Goal: Task Accomplishment & Management: Manage account settings

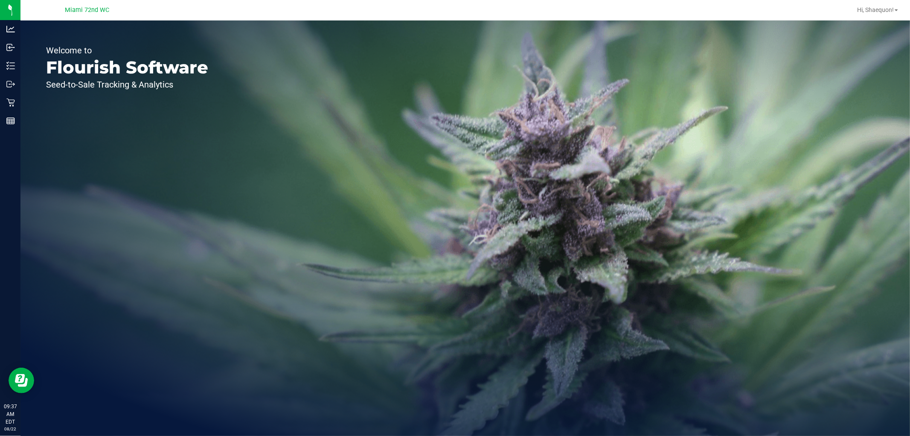
click at [94, 11] on span "Miami 72nd WC" at bounding box center [87, 10] width 44 height 8
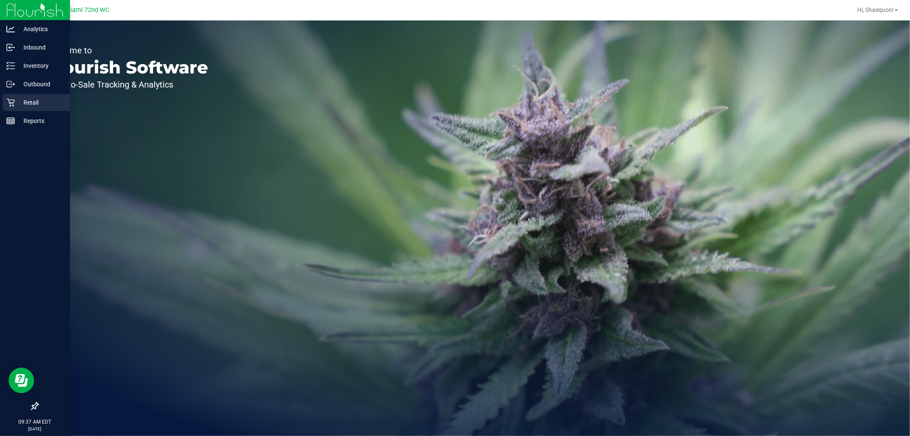
click at [7, 101] on icon at bounding box center [10, 102] width 9 height 9
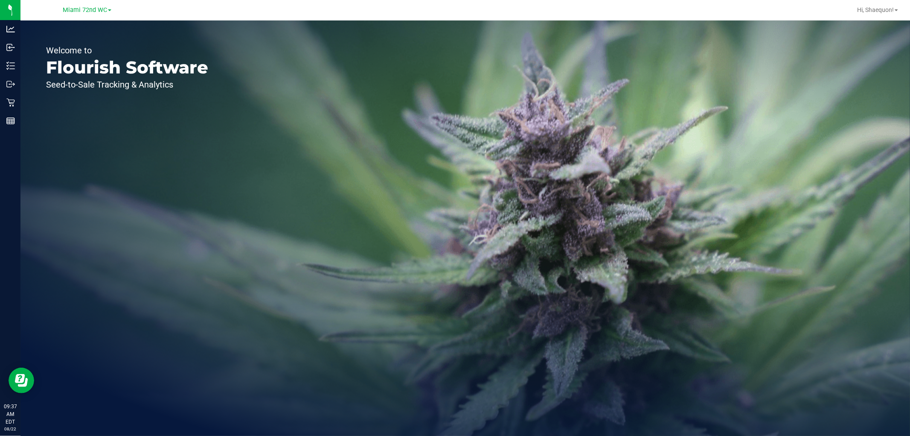
click at [109, 7] on link "Miami 72nd WC" at bounding box center [87, 10] width 49 height 8
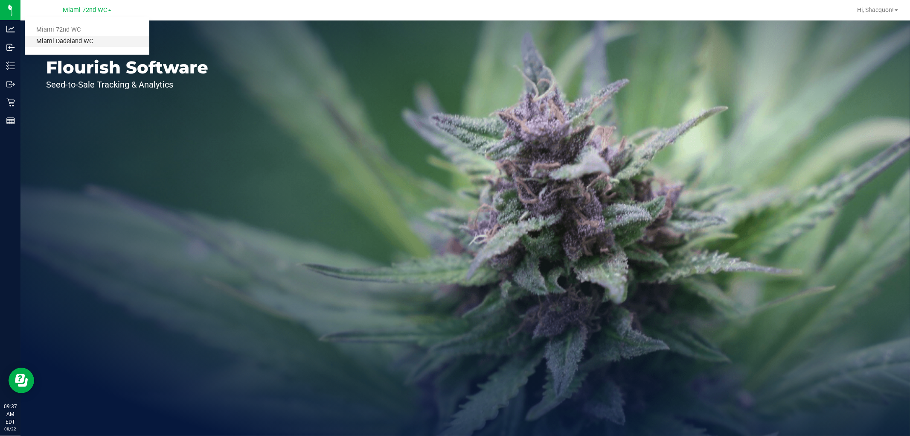
click at [82, 41] on link "Miami Dadeland WC" at bounding box center [87, 42] width 125 height 12
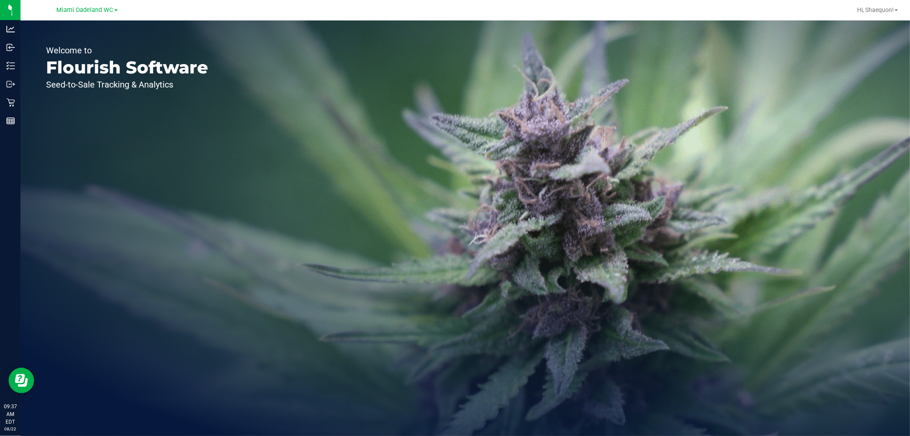
click at [241, 88] on div "Welcome to Flourish Software Seed-to-Sale Tracking & Analytics" at bounding box center [465, 227] width 890 height 415
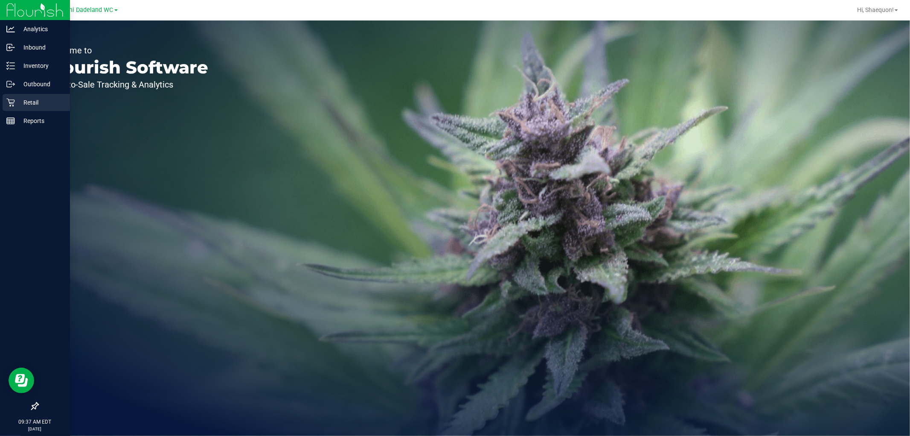
click at [37, 100] on p "Retail" at bounding box center [40, 102] width 51 height 10
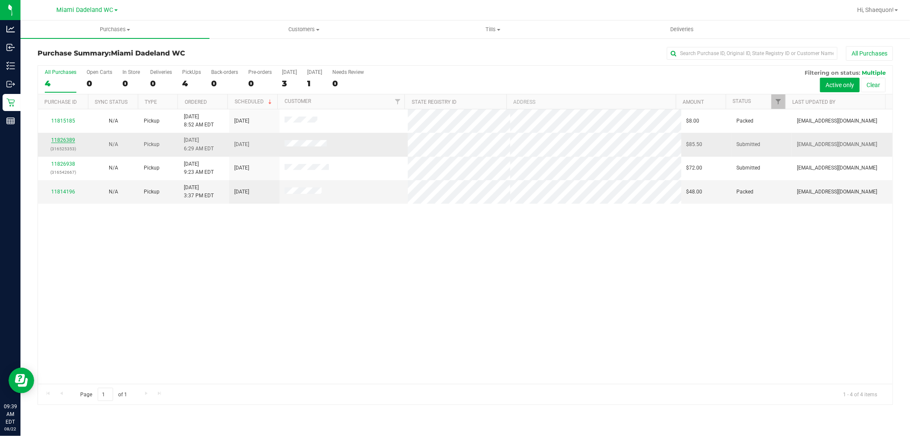
click at [68, 142] on link "11826389" at bounding box center [63, 140] width 24 height 6
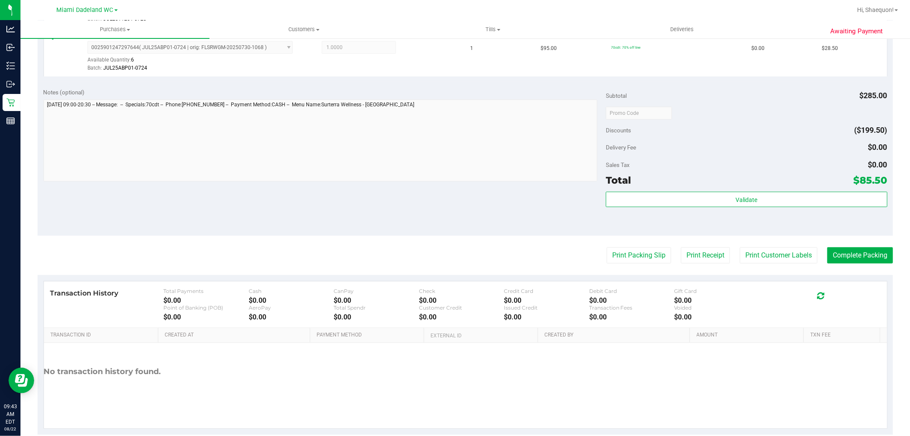
scroll to position [312, 0]
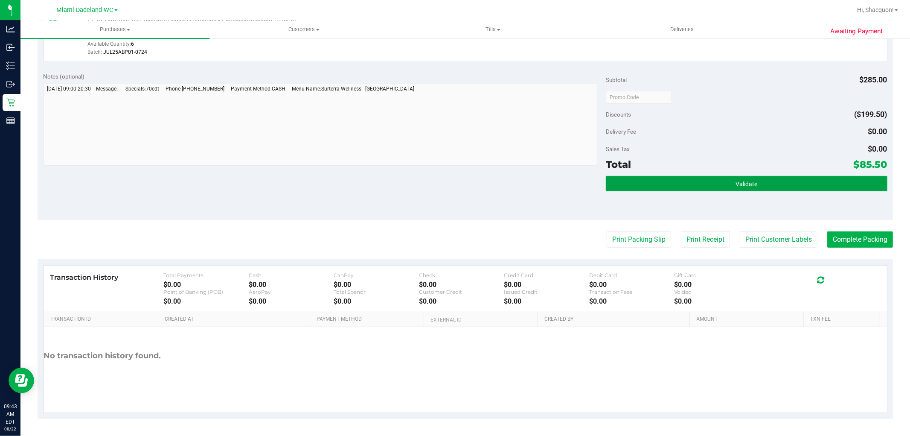
click at [762, 185] on button "Validate" at bounding box center [746, 183] width 281 height 15
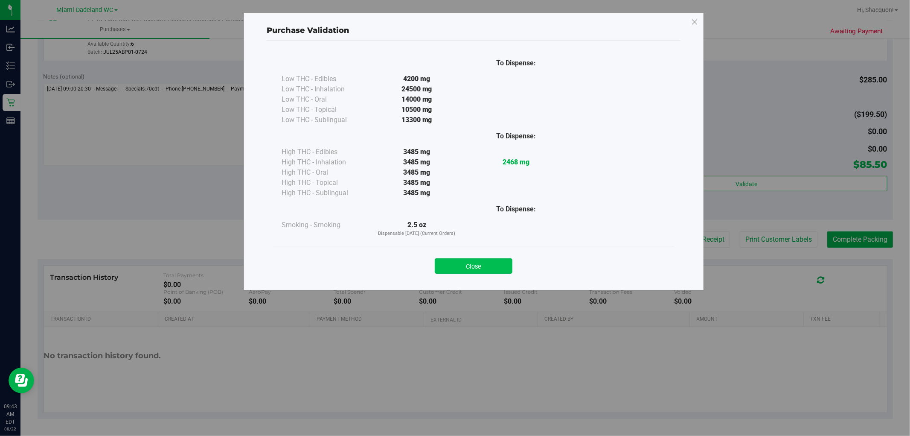
click at [498, 266] on button "Close" at bounding box center [474, 265] width 78 height 15
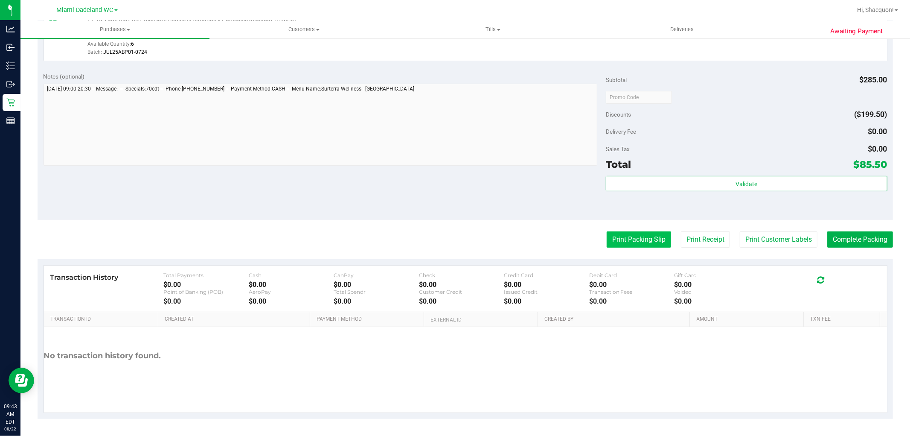
click at [647, 242] on button "Print Packing Slip" at bounding box center [639, 239] width 64 height 16
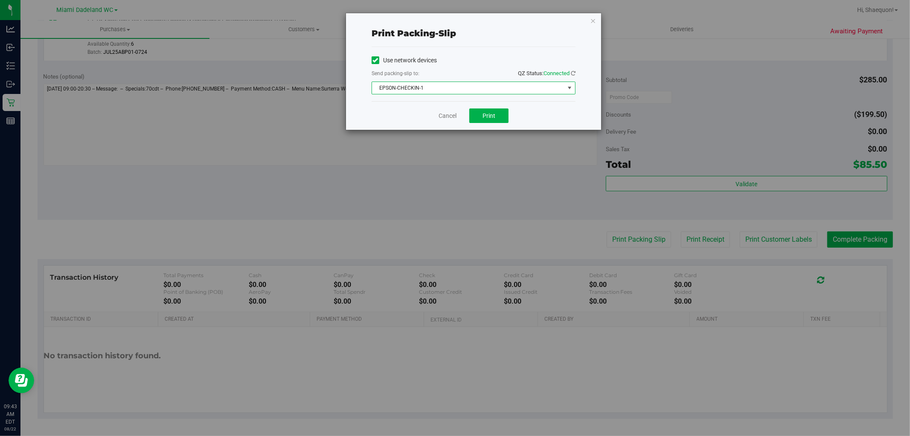
click at [566, 86] on span "select" at bounding box center [569, 88] width 7 height 7
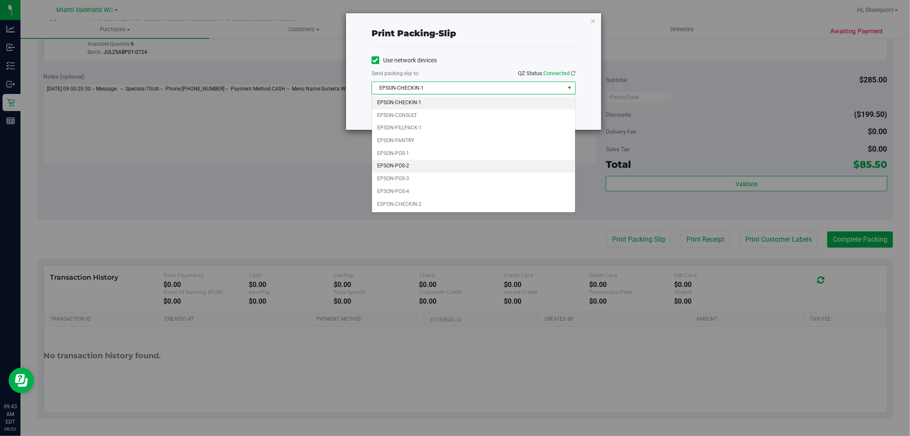
click at [503, 171] on li "EPSON-POS-2" at bounding box center [473, 166] width 203 height 13
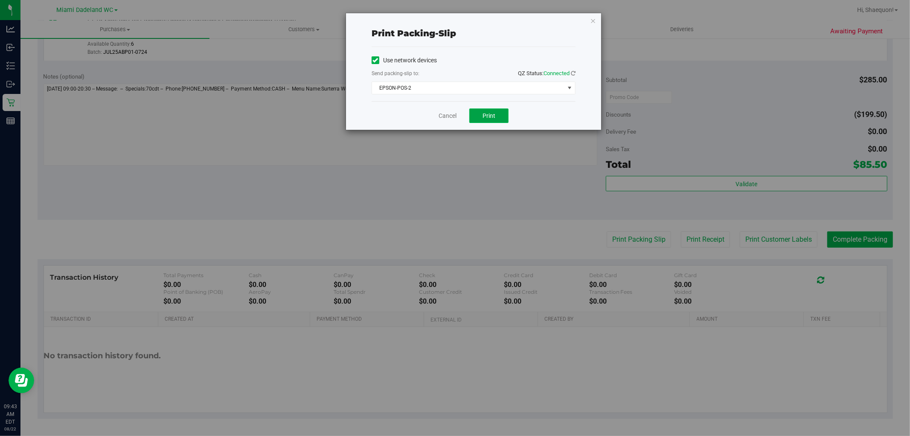
click at [492, 113] on span "Print" at bounding box center [489, 115] width 13 height 7
click at [449, 114] on link "Cancel" at bounding box center [448, 115] width 18 height 9
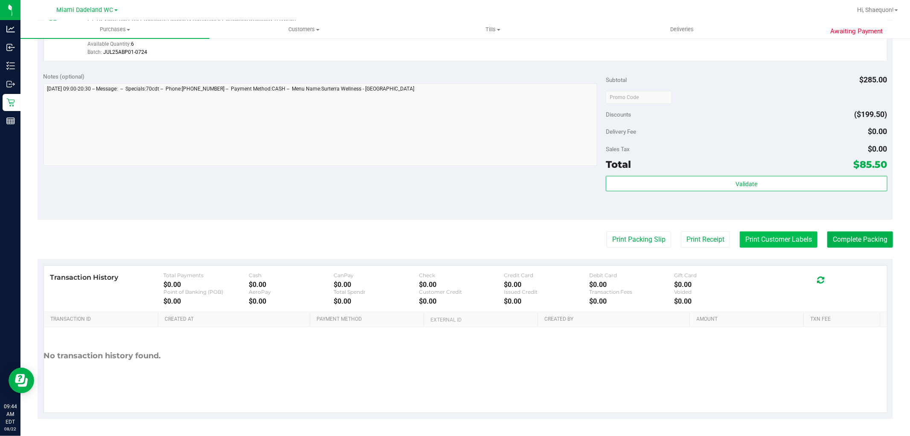
click at [755, 242] on button "Print Customer Labels" at bounding box center [779, 239] width 78 height 16
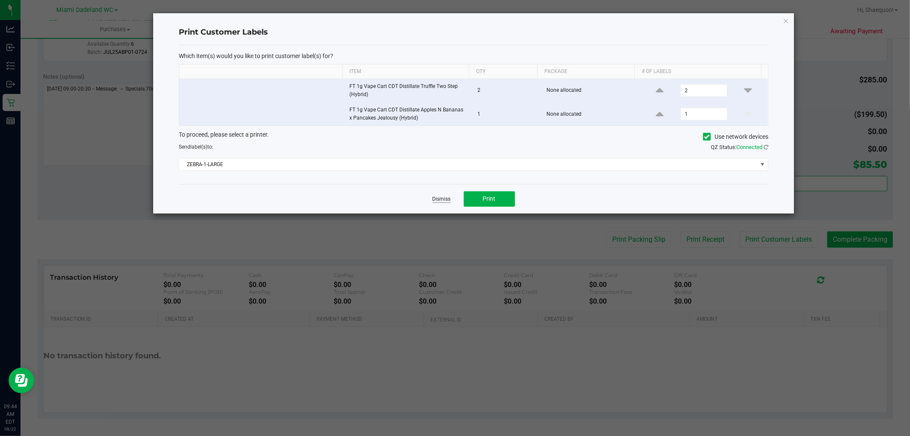
click at [441, 198] on link "Dismiss" at bounding box center [442, 198] width 18 height 7
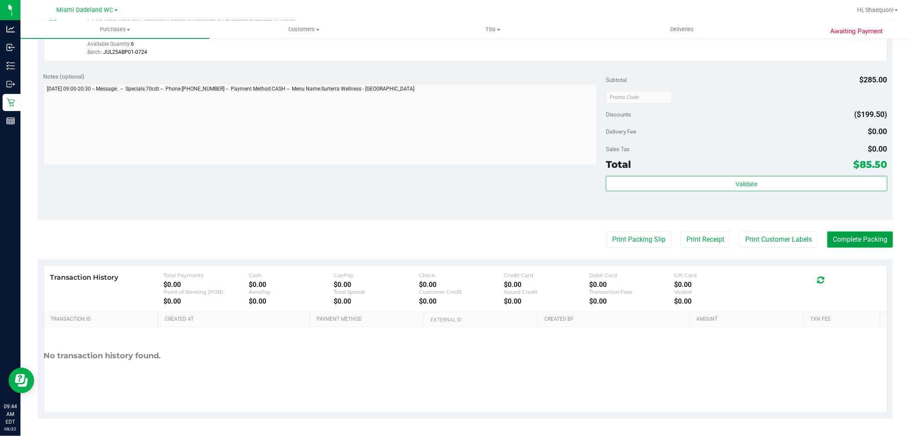
click at [848, 242] on button "Complete Packing" at bounding box center [861, 239] width 66 height 16
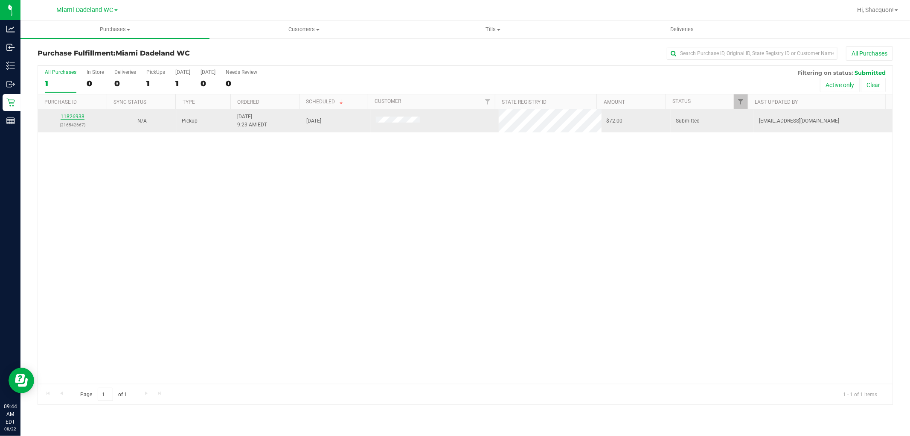
click at [74, 117] on link "11826938" at bounding box center [73, 117] width 24 height 6
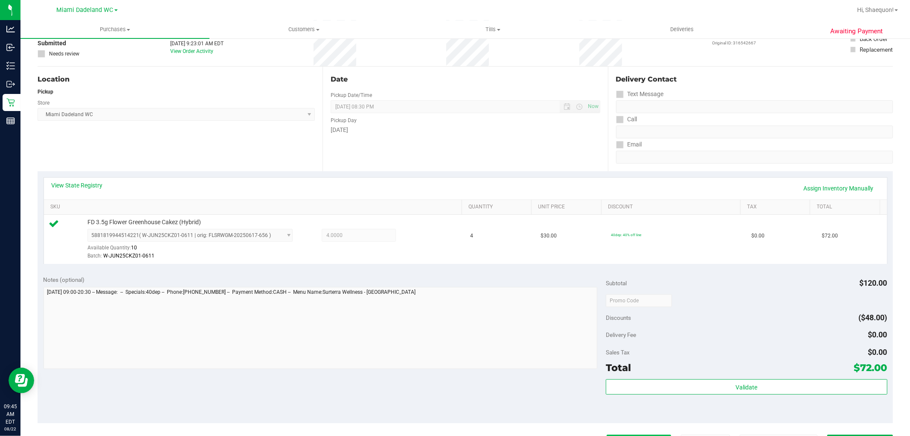
scroll to position [190, 0]
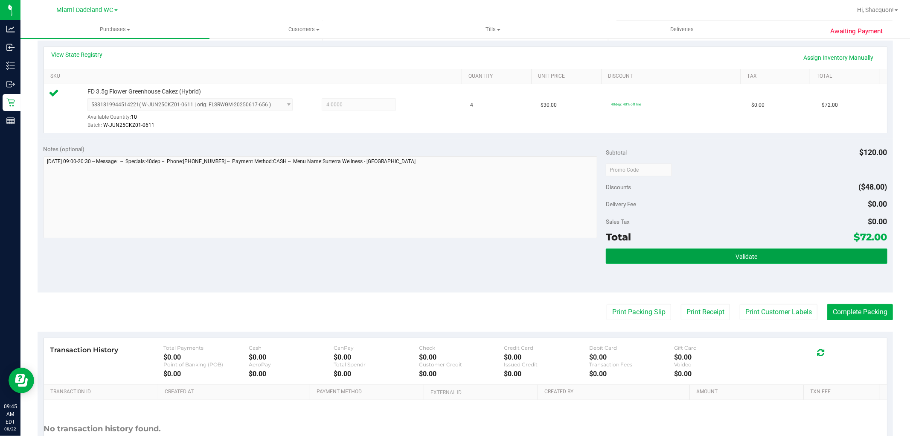
click at [724, 252] on button "Validate" at bounding box center [746, 255] width 281 height 15
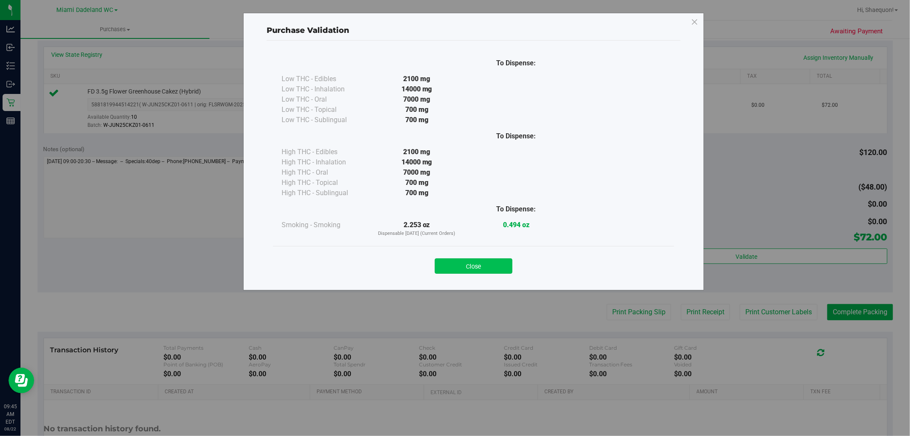
click at [492, 267] on button "Close" at bounding box center [474, 265] width 78 height 15
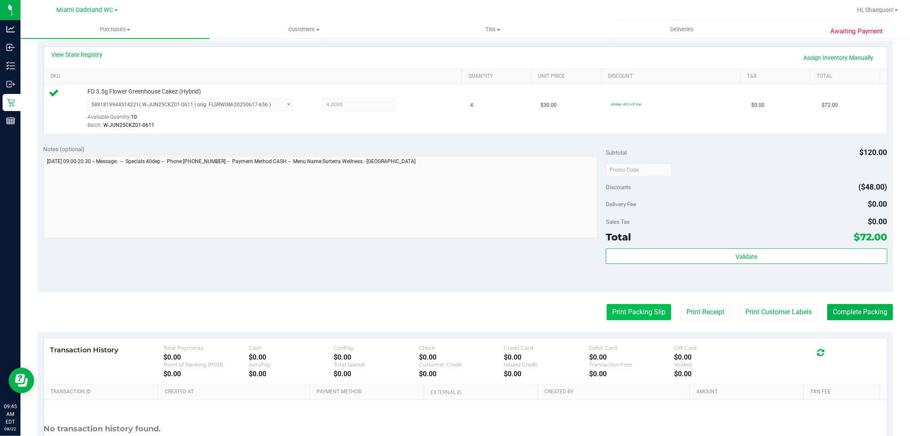
click at [636, 315] on button "Print Packing Slip" at bounding box center [639, 312] width 64 height 16
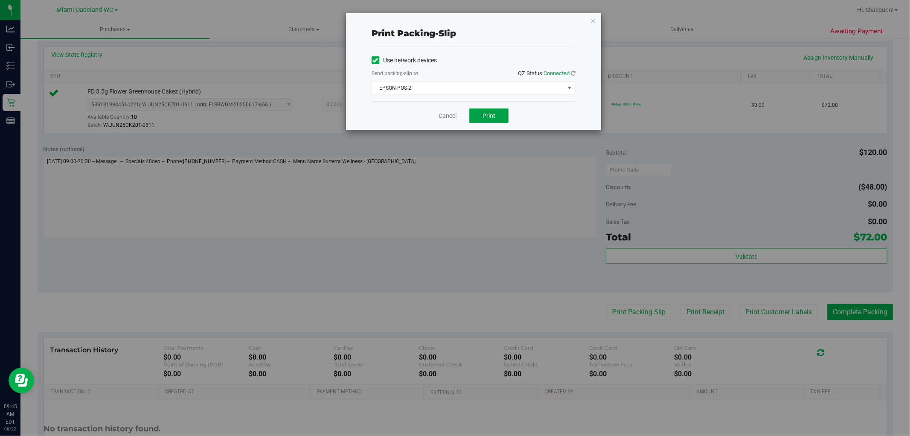
click at [496, 118] on button "Print" at bounding box center [489, 115] width 39 height 15
click at [448, 117] on link "Cancel" at bounding box center [448, 115] width 18 height 9
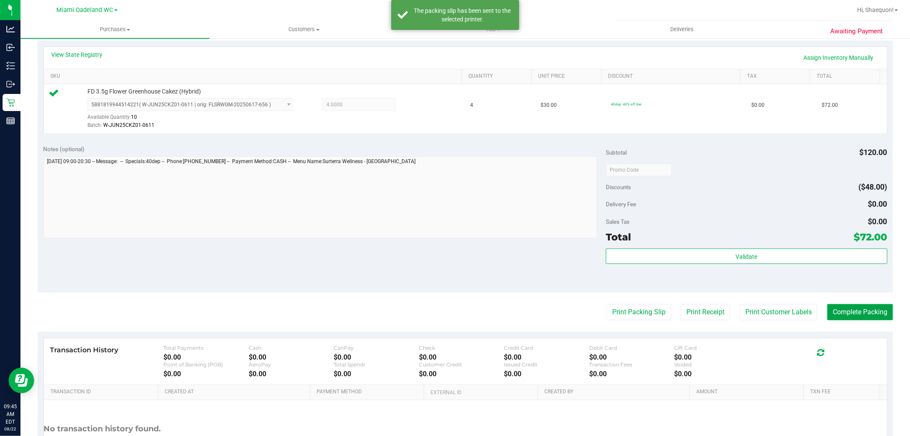
click at [840, 313] on button "Complete Packing" at bounding box center [861, 312] width 66 height 16
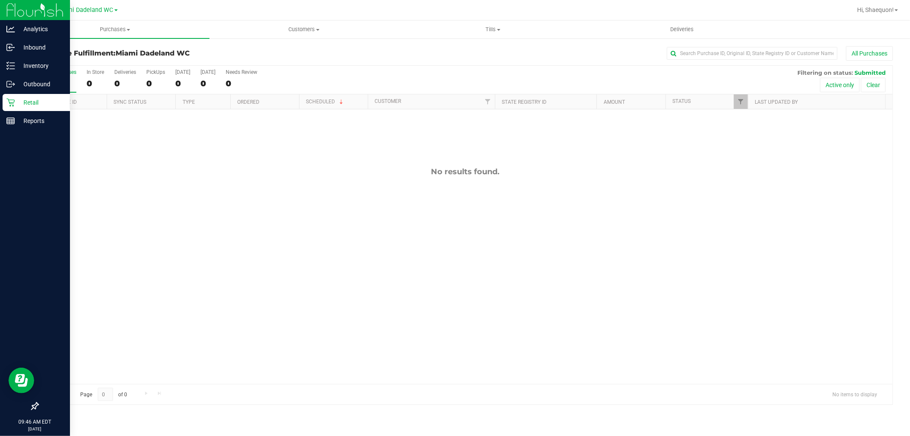
click at [30, 104] on p "Retail" at bounding box center [40, 102] width 51 height 10
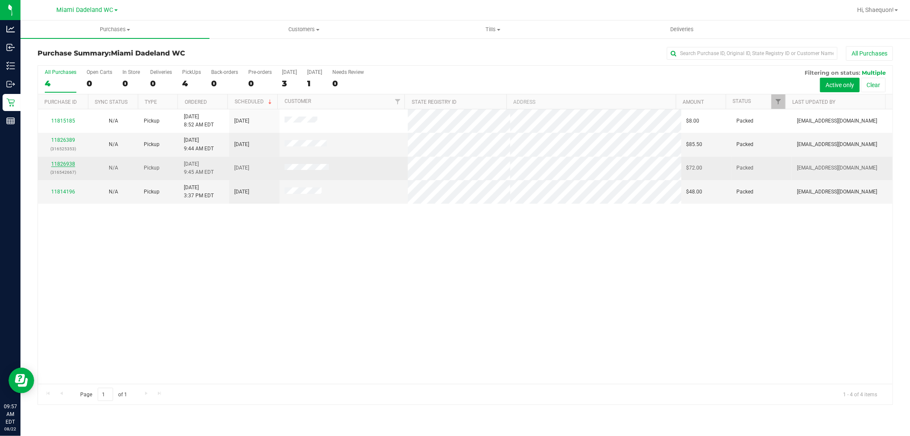
click at [65, 162] on link "11826938" at bounding box center [63, 164] width 24 height 6
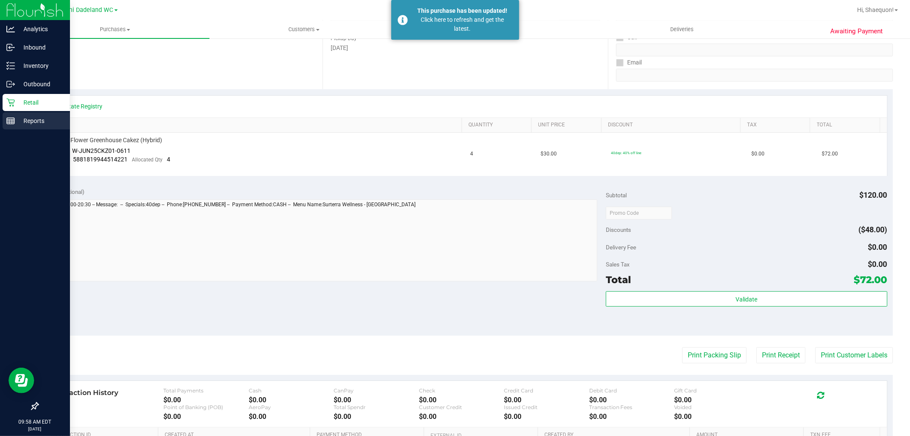
scroll to position [95, 0]
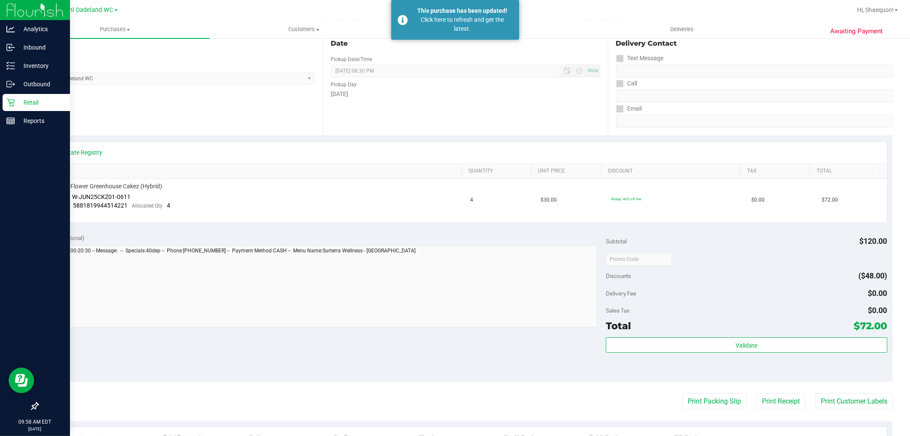
click at [19, 97] on p "Retail" at bounding box center [40, 102] width 51 height 10
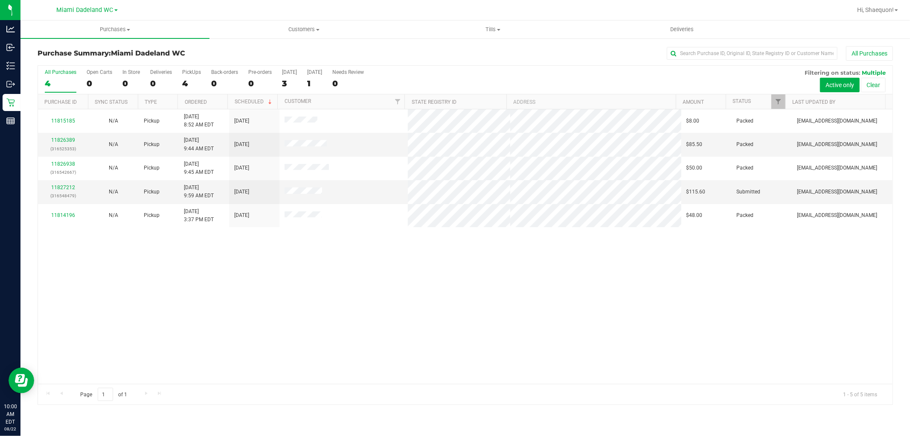
click at [245, 274] on div "11815185 N/A Pickup 8/20/2025 8:52 AM EDT 8/23/2025 $8.00 Packed abourraine@liv…" at bounding box center [465, 246] width 855 height 274
click at [64, 188] on link "11827212" at bounding box center [63, 187] width 24 height 6
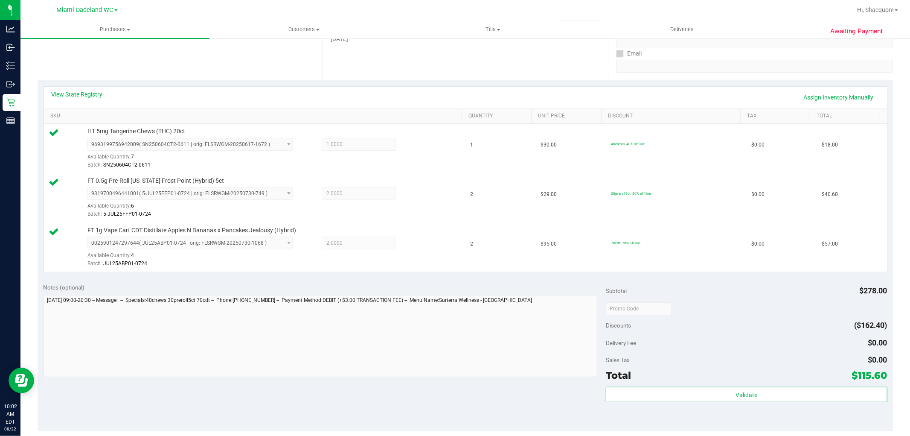
scroll to position [237, 0]
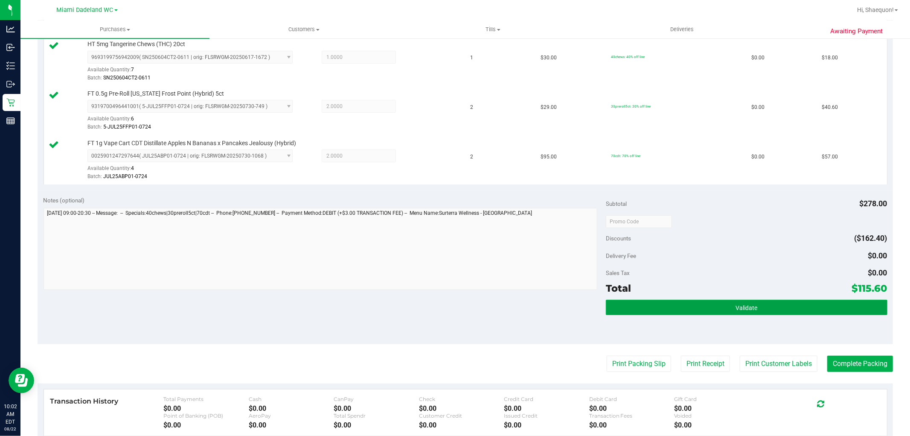
click at [703, 310] on button "Validate" at bounding box center [746, 307] width 281 height 15
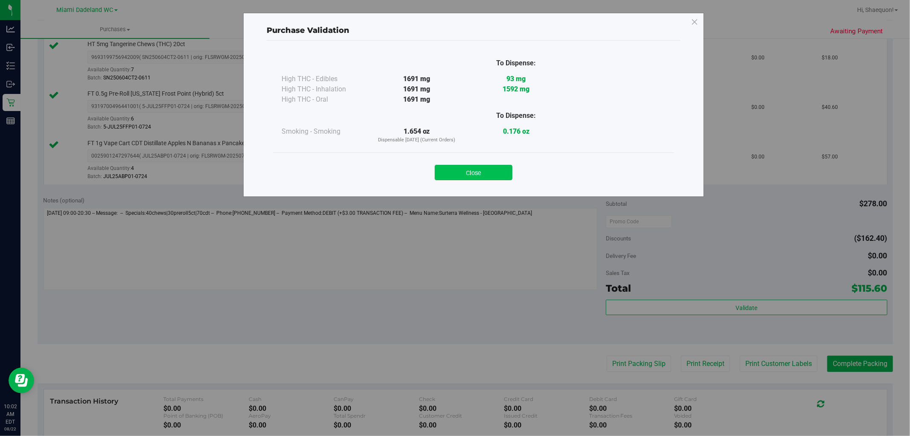
click at [489, 173] on button "Close" at bounding box center [474, 172] width 78 height 15
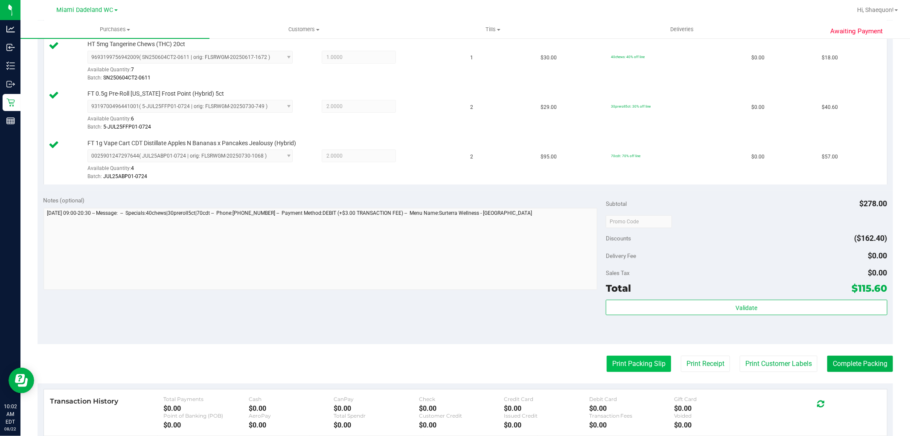
click at [641, 364] on button "Print Packing Slip" at bounding box center [639, 364] width 64 height 16
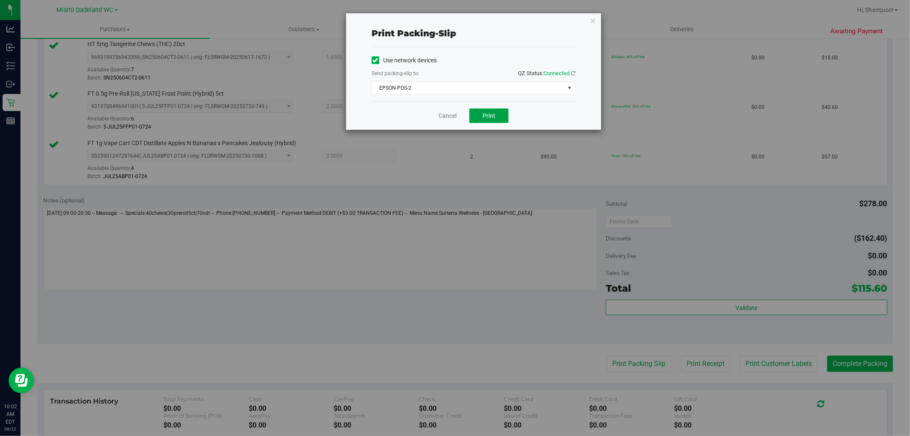
click at [502, 117] on button "Print" at bounding box center [489, 115] width 39 height 15
click at [445, 118] on link "Cancel" at bounding box center [448, 115] width 18 height 9
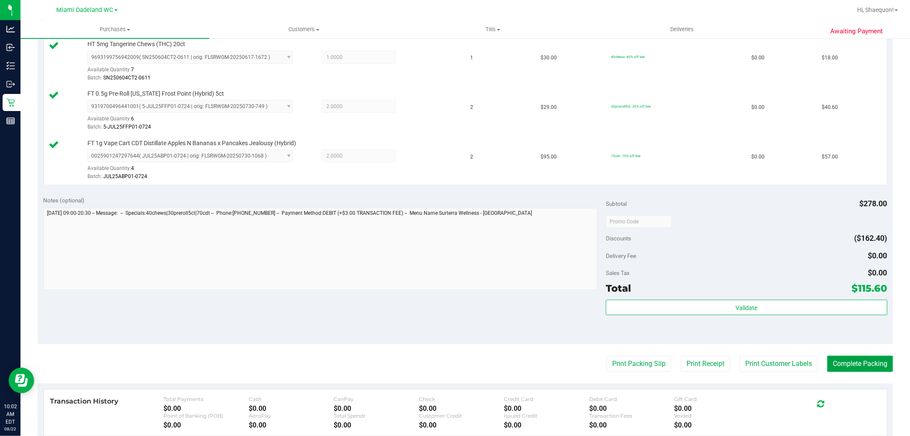
click at [861, 360] on button "Complete Packing" at bounding box center [861, 364] width 66 height 16
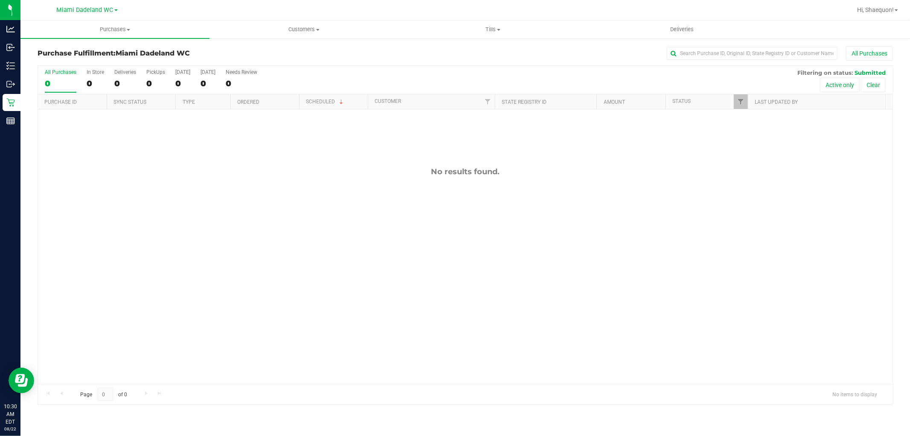
click at [327, 167] on div "No results found." at bounding box center [465, 171] width 855 height 9
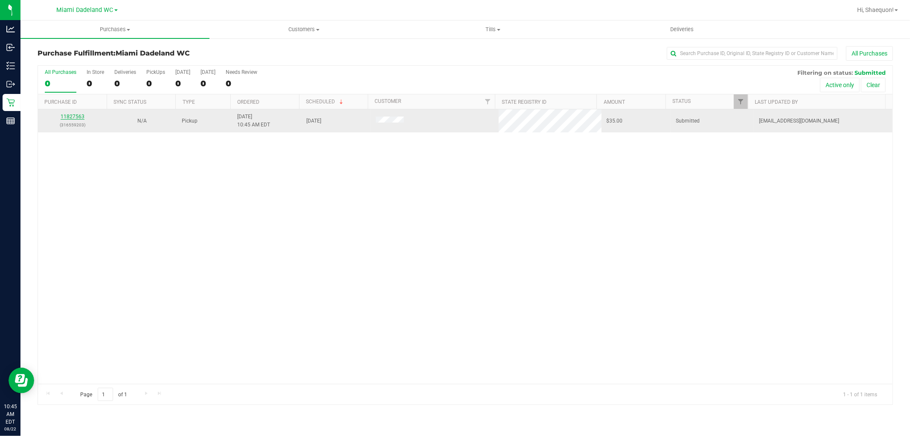
click at [76, 114] on link "11827563" at bounding box center [73, 117] width 24 height 6
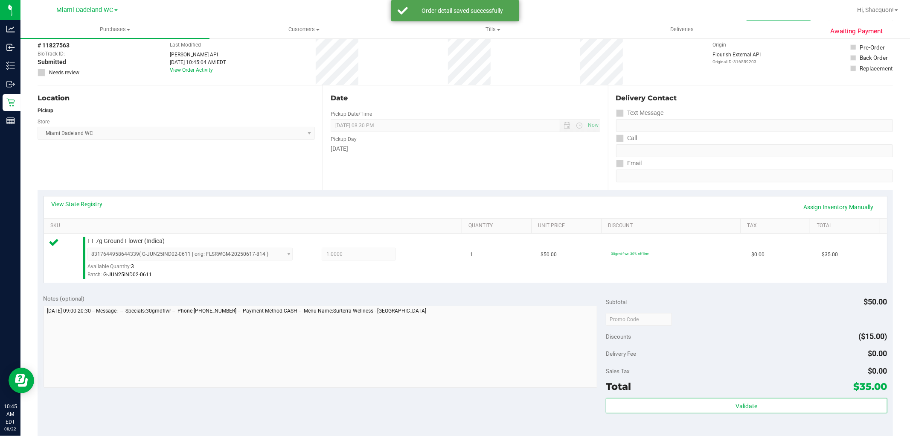
scroll to position [142, 0]
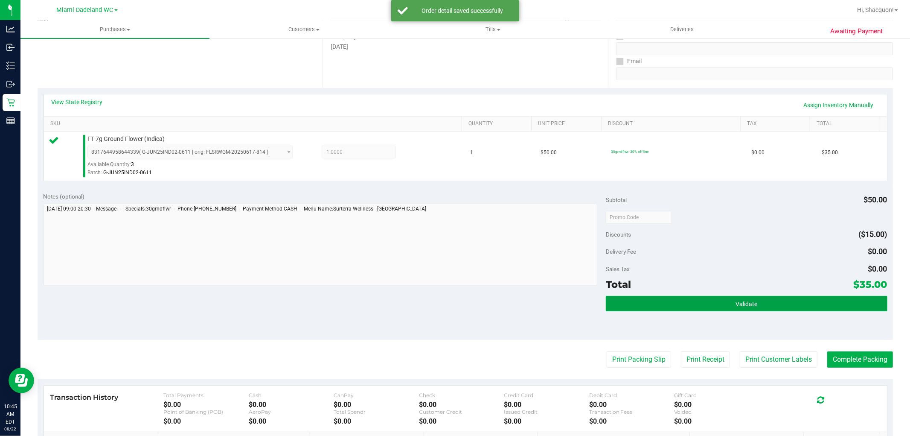
click at [665, 306] on button "Validate" at bounding box center [746, 303] width 281 height 15
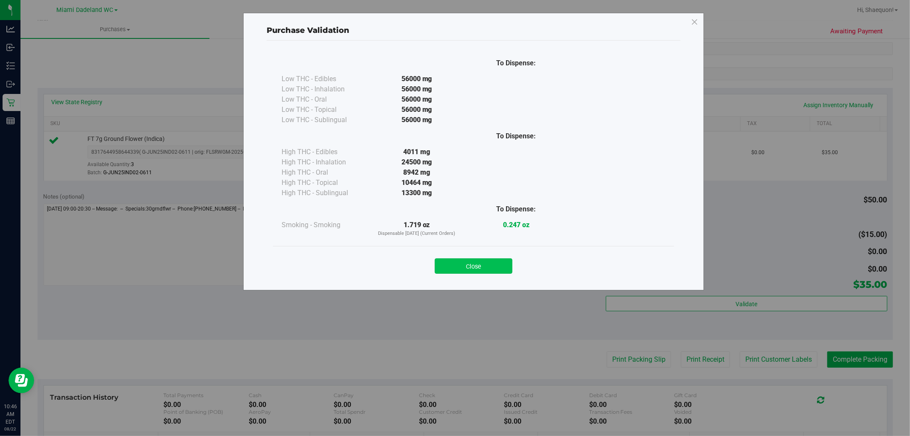
click at [488, 267] on button "Close" at bounding box center [474, 265] width 78 height 15
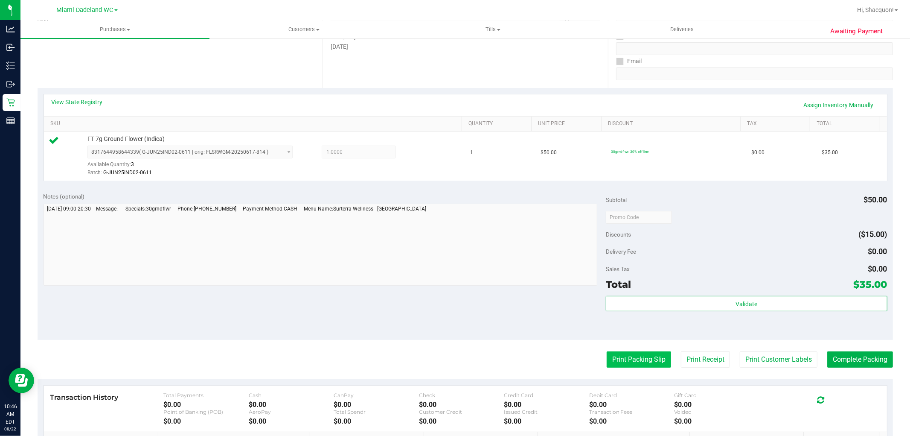
click at [646, 363] on button "Print Packing Slip" at bounding box center [639, 359] width 64 height 16
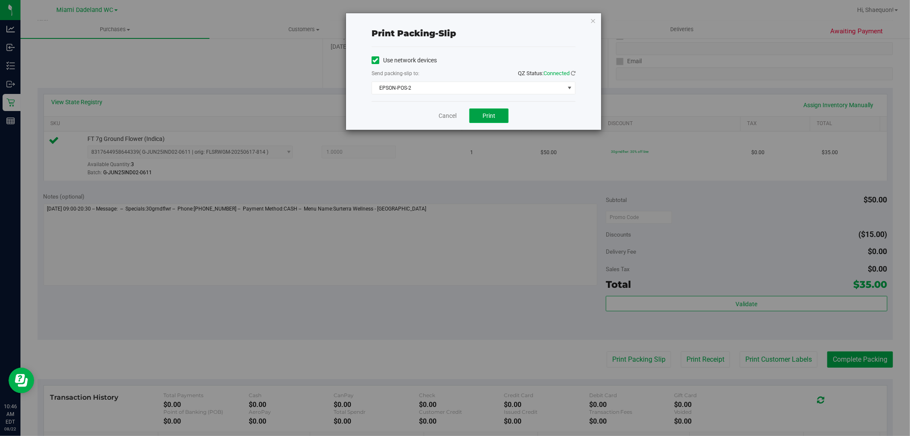
click at [497, 117] on button "Print" at bounding box center [489, 115] width 39 height 15
click at [445, 118] on link "Cancel" at bounding box center [448, 115] width 18 height 9
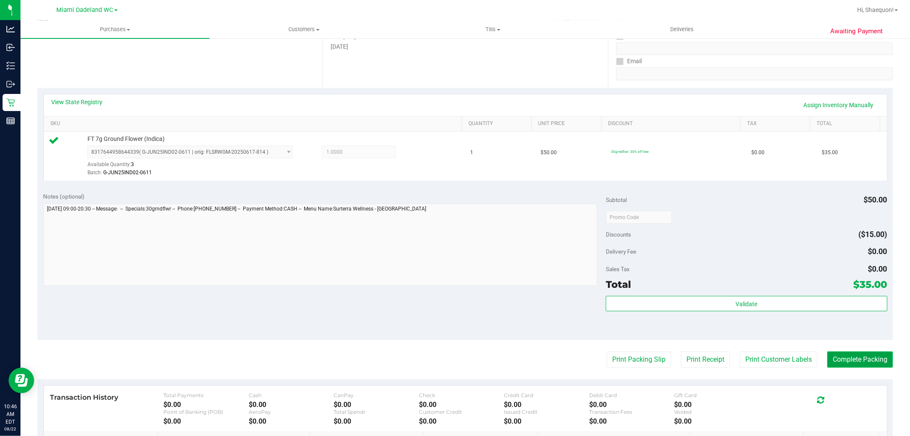
click at [852, 362] on button "Complete Packing" at bounding box center [861, 359] width 66 height 16
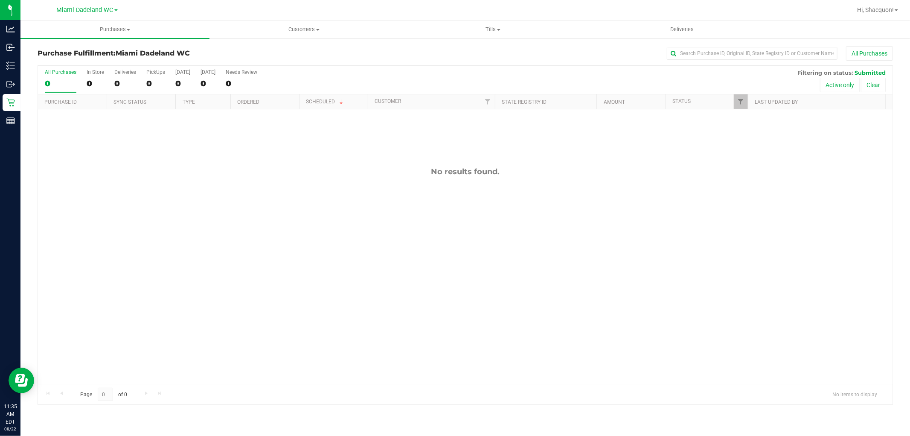
click at [464, 255] on div "No results found." at bounding box center [465, 275] width 855 height 332
click at [520, 216] on div "No results found." at bounding box center [465, 275] width 855 height 332
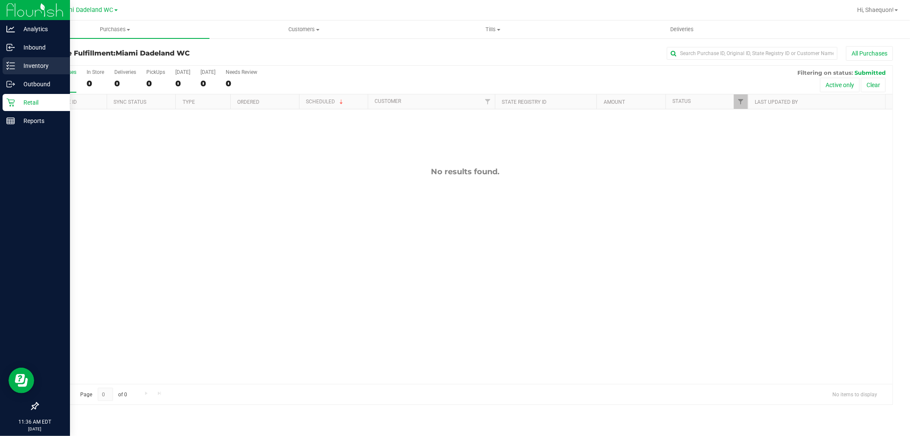
click at [9, 69] on icon at bounding box center [10, 65] width 9 height 9
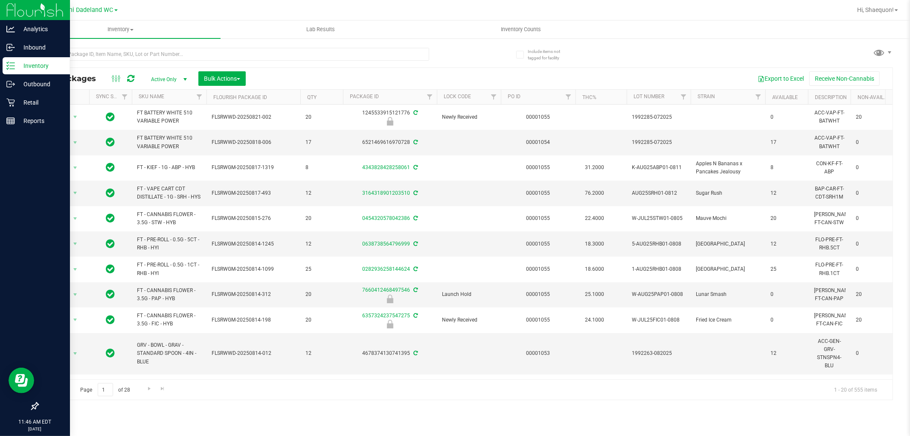
click at [44, 65] on p "Inventory" at bounding box center [40, 66] width 51 height 10
click at [9, 96] on div "Retail" at bounding box center [36, 102] width 67 height 17
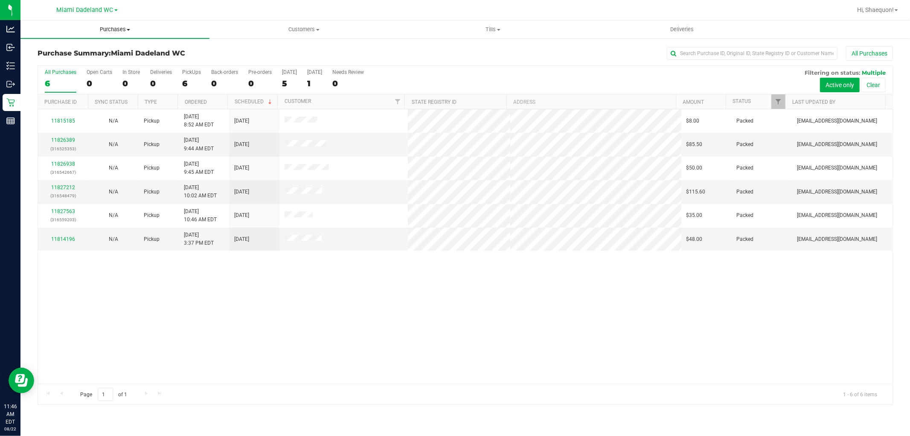
click at [129, 30] on span at bounding box center [128, 30] width 3 height 2
click at [60, 58] on span "Fulfillment" at bounding box center [46, 61] width 53 height 7
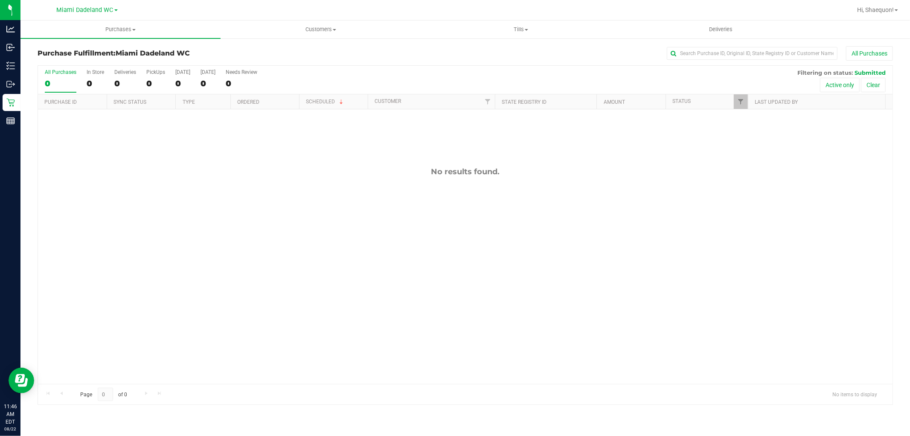
click at [148, 227] on div "No results found." at bounding box center [465, 275] width 855 height 332
click at [251, 205] on div "No results found." at bounding box center [465, 275] width 855 height 332
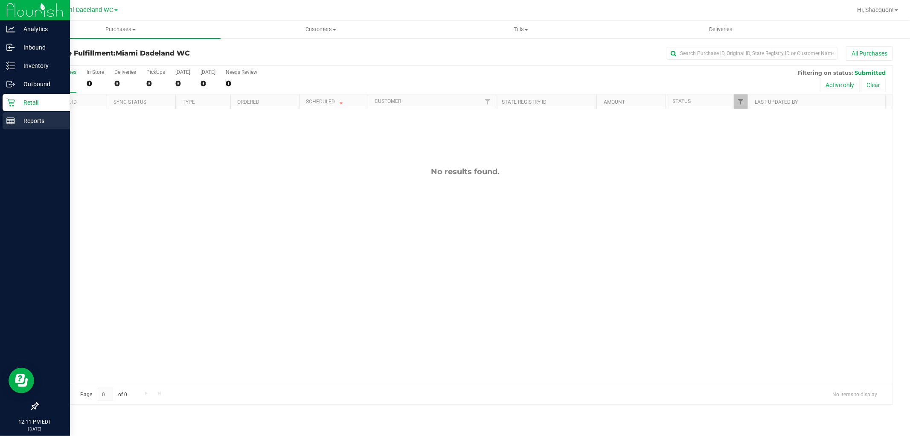
click at [12, 123] on line at bounding box center [12, 122] width 0 height 4
click at [32, 122] on p "Reports" at bounding box center [40, 121] width 51 height 10
click at [24, 123] on p "Reports" at bounding box center [40, 121] width 51 height 10
click at [15, 120] on p "Reports" at bounding box center [40, 121] width 51 height 10
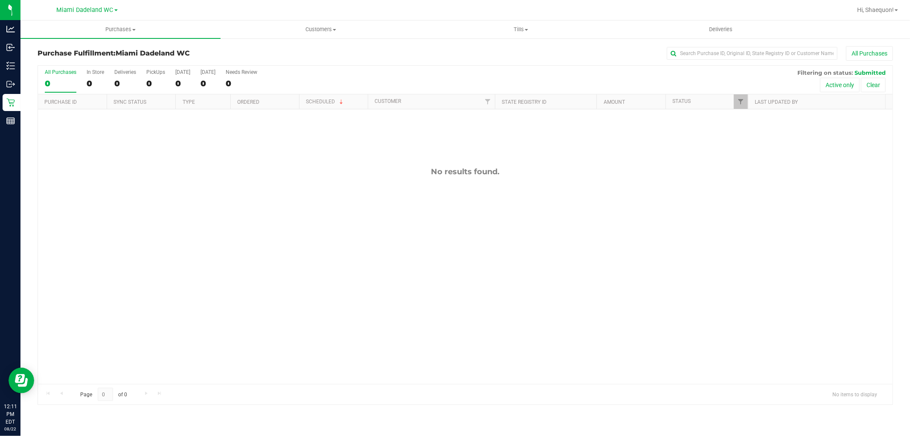
click at [152, 151] on div "No results found." at bounding box center [465, 275] width 855 height 332
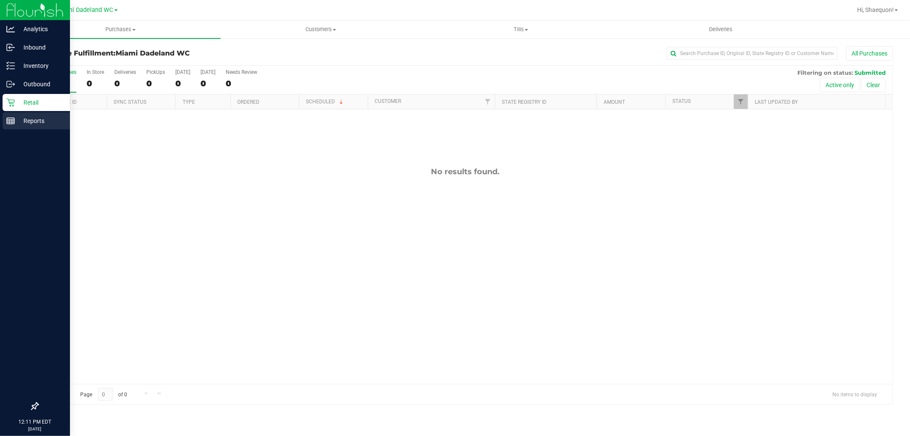
click at [14, 120] on icon at bounding box center [10, 121] width 9 height 9
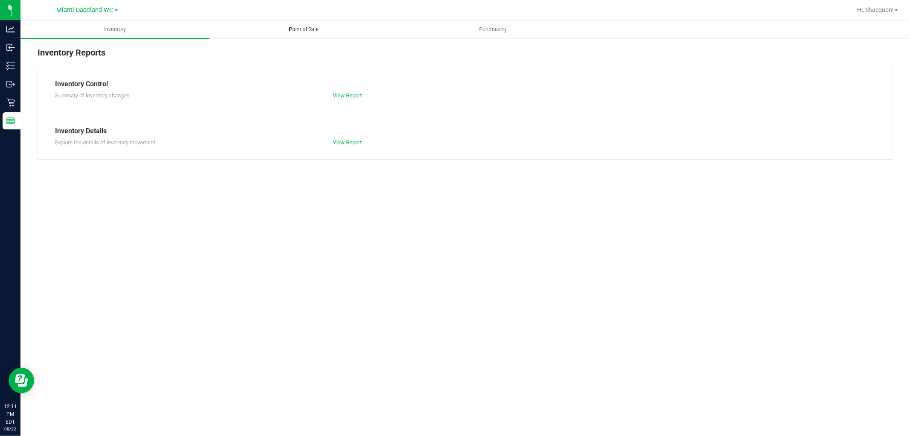
click at [306, 32] on span "Point of Sale" at bounding box center [304, 30] width 53 height 8
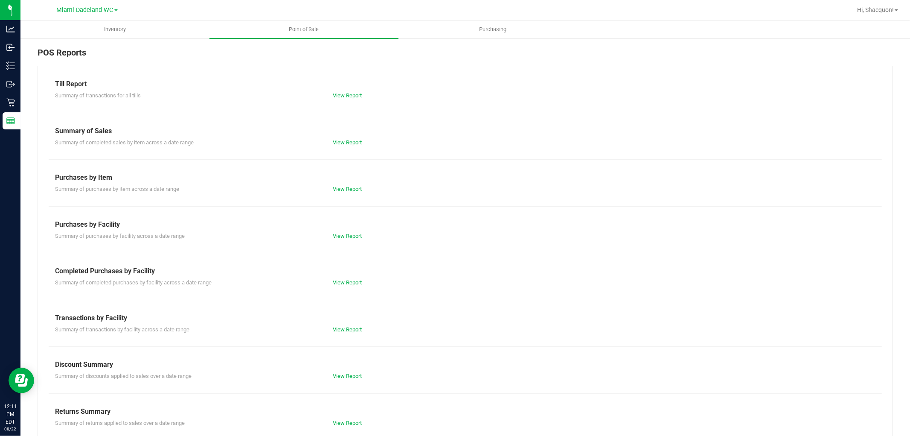
click at [353, 327] on link "View Report" at bounding box center [347, 329] width 29 height 6
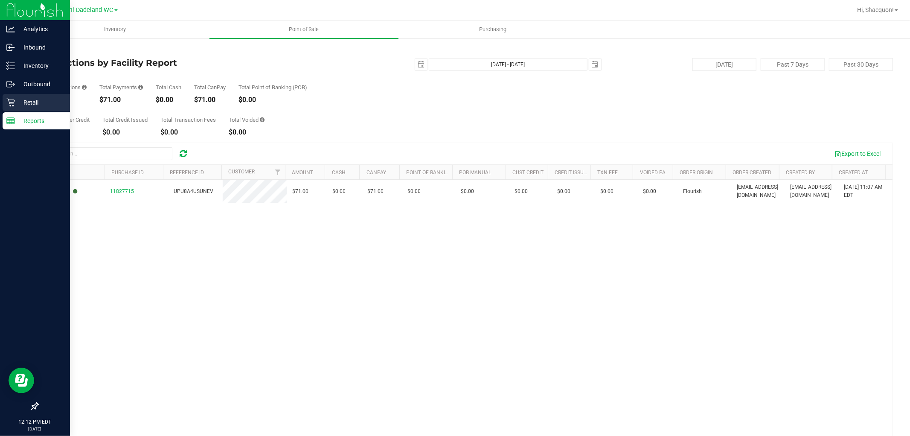
click at [18, 103] on p "Retail" at bounding box center [40, 102] width 51 height 10
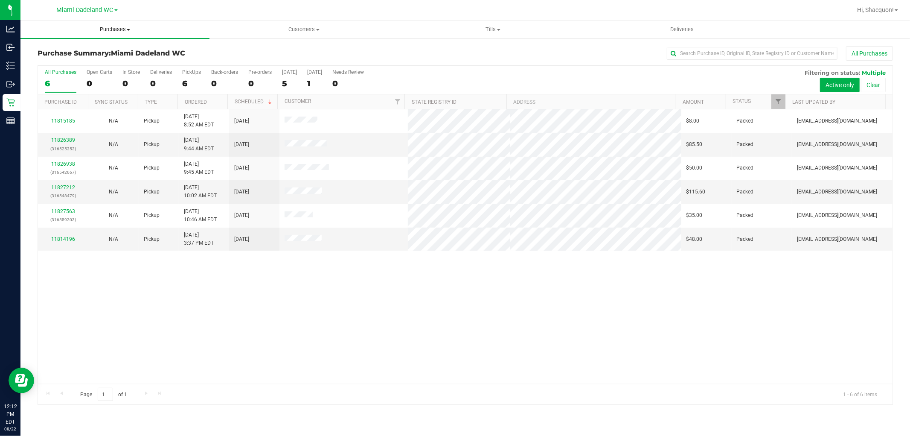
click at [130, 28] on span "Purchases" at bounding box center [114, 30] width 189 height 8
click at [108, 61] on li "Fulfillment" at bounding box center [114, 62] width 189 height 10
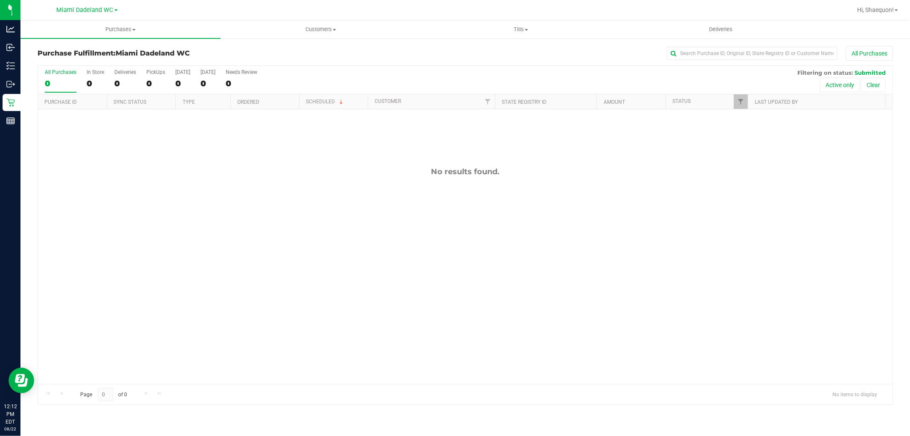
click at [500, 248] on div "No results found." at bounding box center [465, 275] width 855 height 332
click at [792, 280] on div "No results found." at bounding box center [465, 275] width 855 height 332
click at [496, 225] on div "No results found." at bounding box center [465, 275] width 855 height 332
click at [324, 210] on div "No results found." at bounding box center [465, 275] width 855 height 332
click at [337, 181] on div "No results found." at bounding box center [465, 275] width 855 height 332
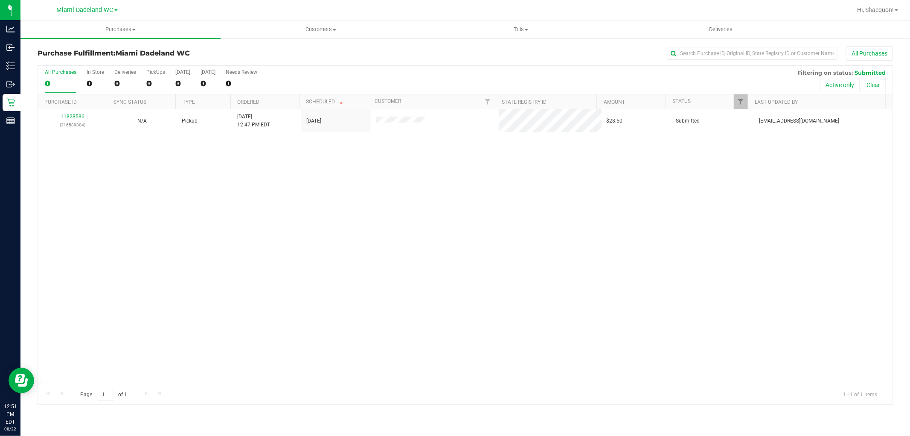
click at [275, 166] on div "11828586 (316589804) N/A Pickup 8/22/2025 12:47 PM EDT 8/22/2025 $28.50 Submitt…" at bounding box center [465, 246] width 855 height 274
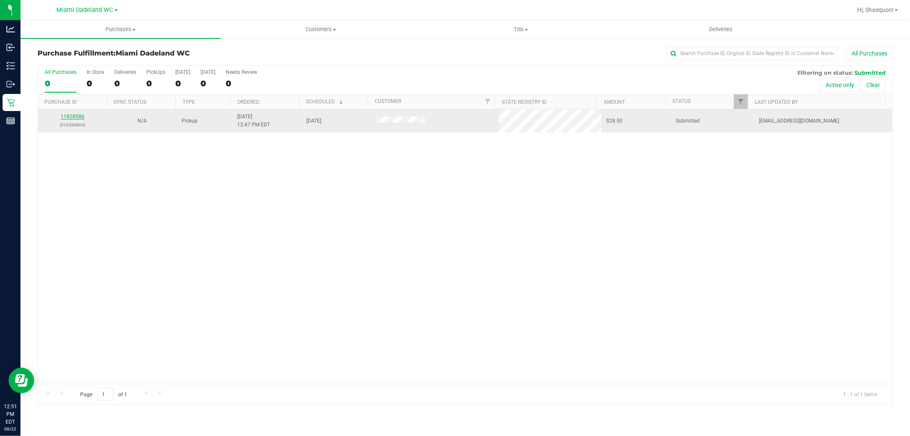
click at [69, 118] on link "11828586" at bounding box center [73, 117] width 24 height 6
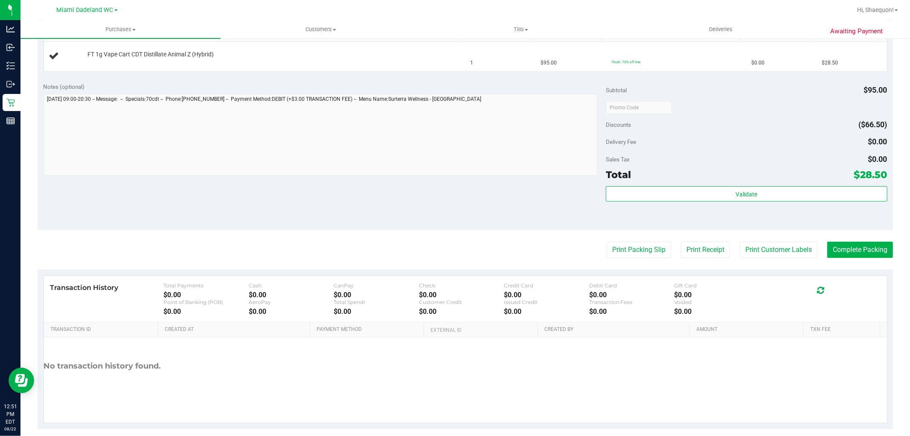
scroll to position [237, 0]
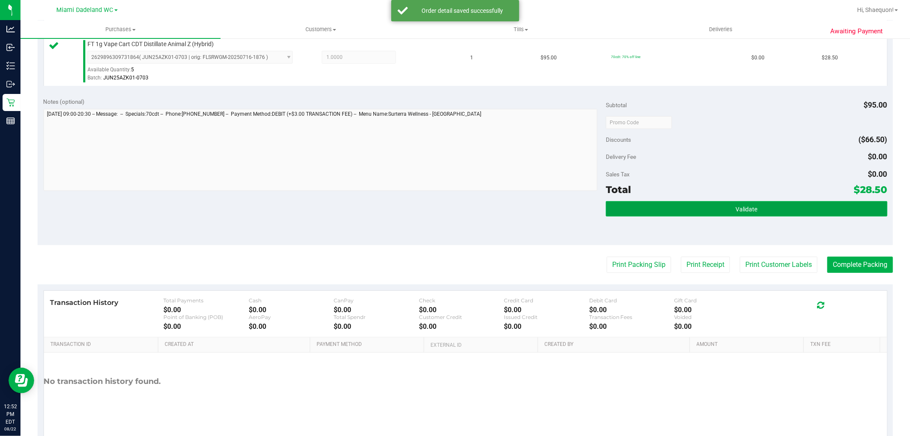
click at [759, 210] on button "Validate" at bounding box center [746, 208] width 281 height 15
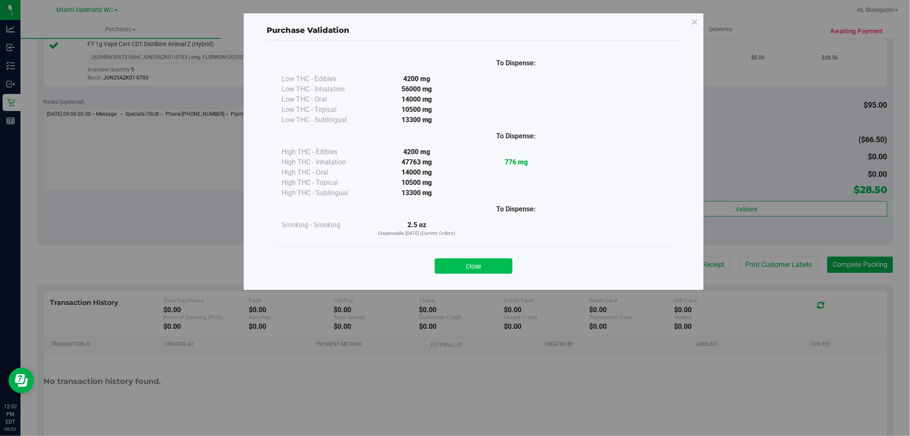
click at [482, 265] on button "Close" at bounding box center [474, 265] width 78 height 15
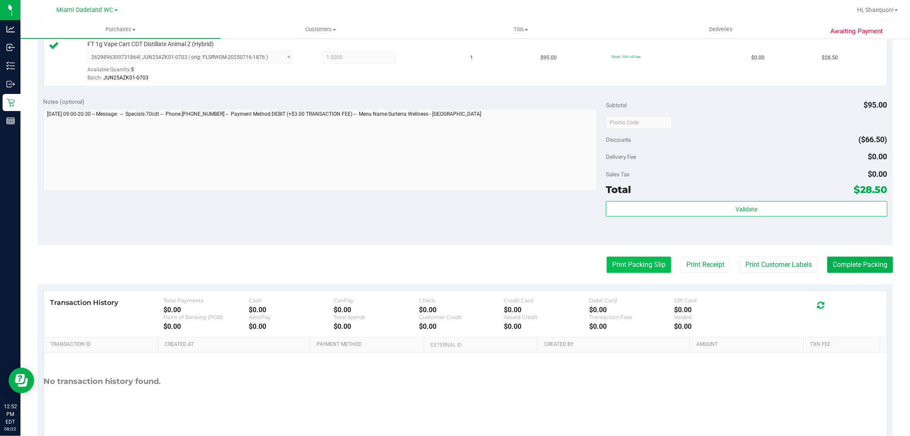
click at [634, 267] on button "Print Packing Slip" at bounding box center [639, 265] width 64 height 16
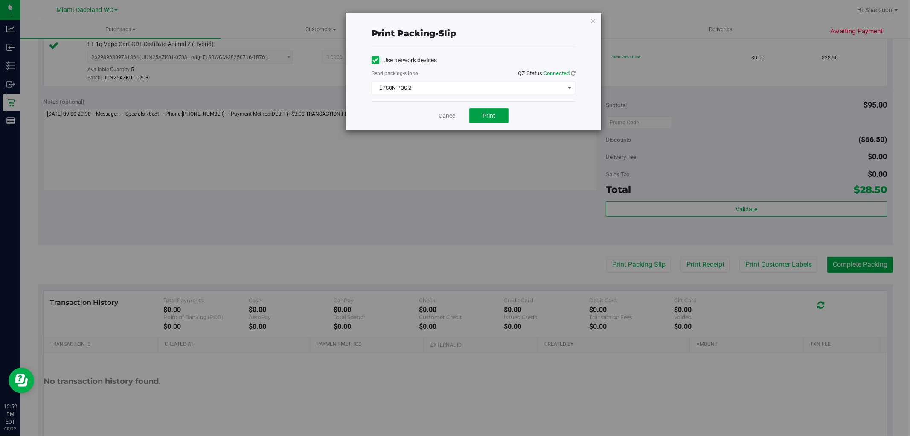
click at [489, 116] on span "Print" at bounding box center [489, 115] width 13 height 7
click at [453, 113] on link "Cancel" at bounding box center [448, 115] width 18 height 9
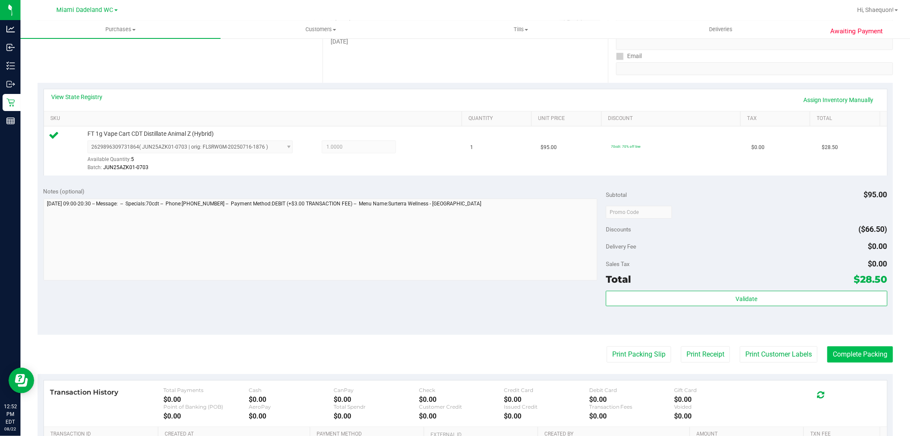
scroll to position [190, 0]
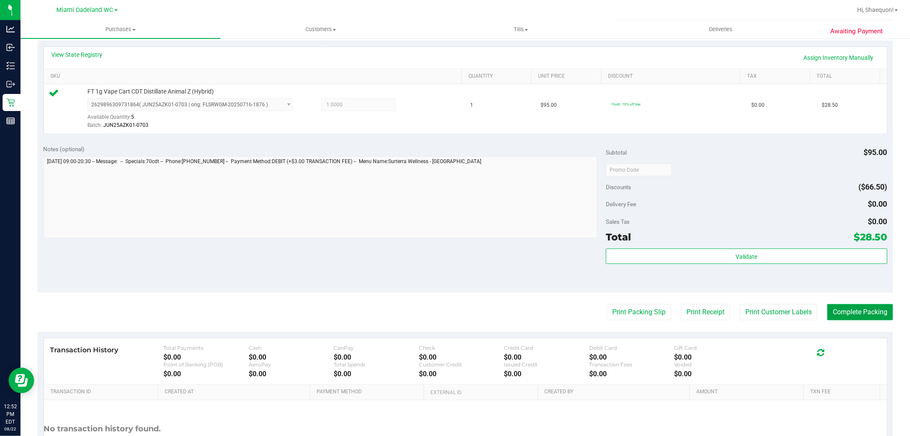
click at [867, 316] on button "Complete Packing" at bounding box center [861, 312] width 66 height 16
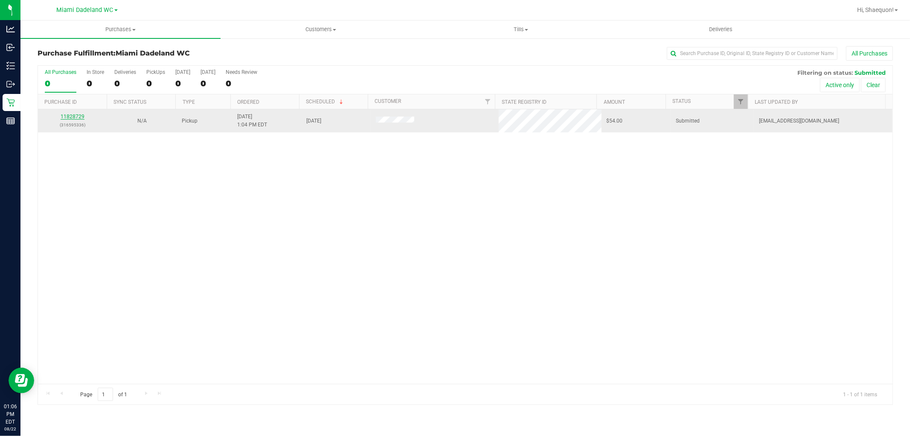
click at [72, 115] on link "11828729" at bounding box center [73, 117] width 24 height 6
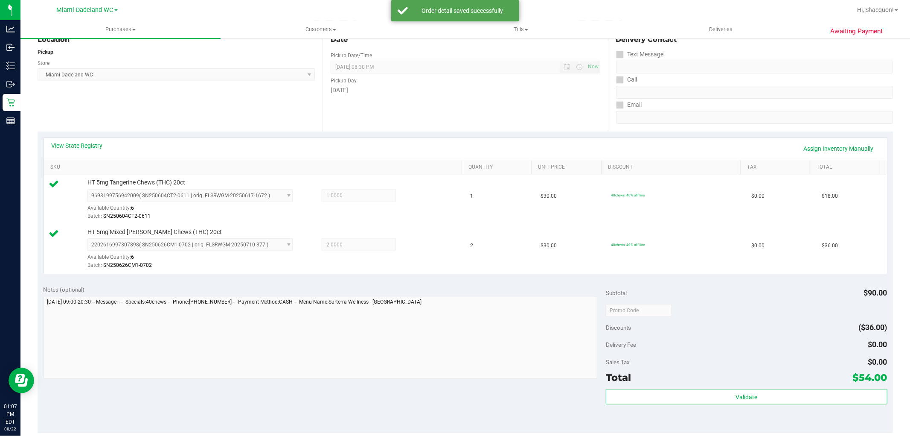
scroll to position [237, 0]
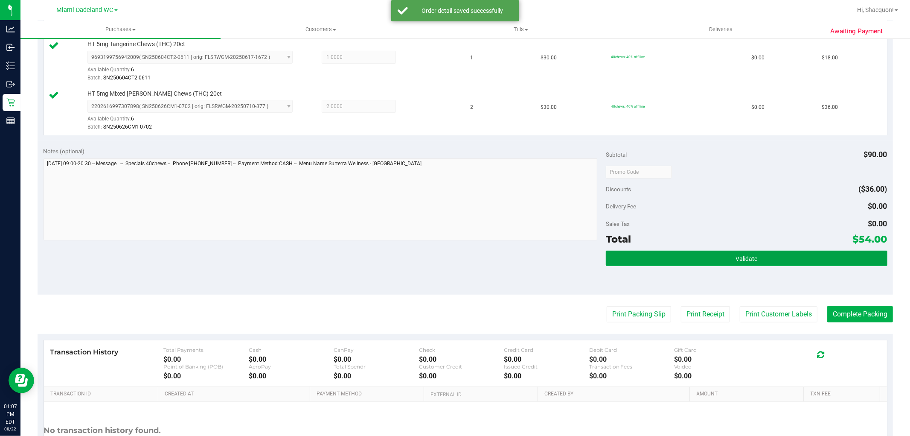
click at [768, 257] on button "Validate" at bounding box center [746, 258] width 281 height 15
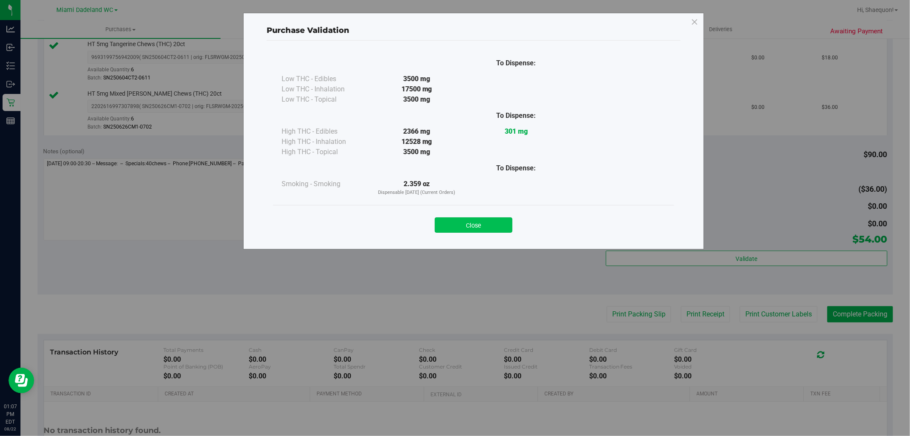
click at [472, 228] on button "Close" at bounding box center [474, 224] width 78 height 15
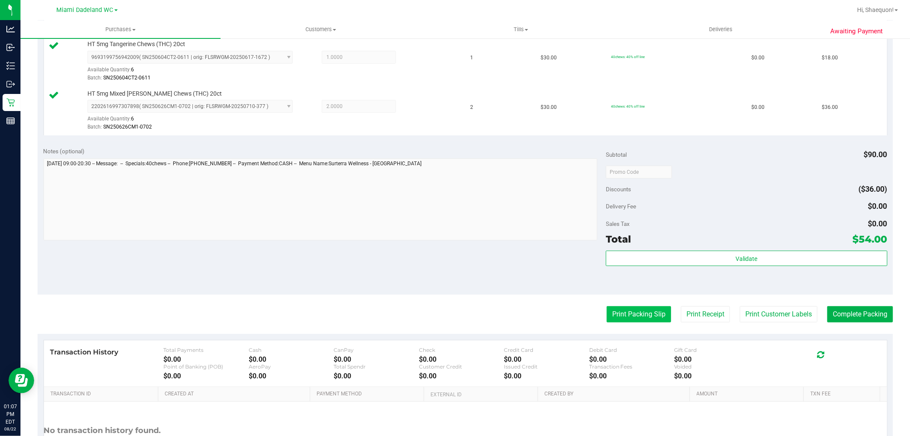
click at [624, 314] on button "Print Packing Slip" at bounding box center [639, 314] width 64 height 16
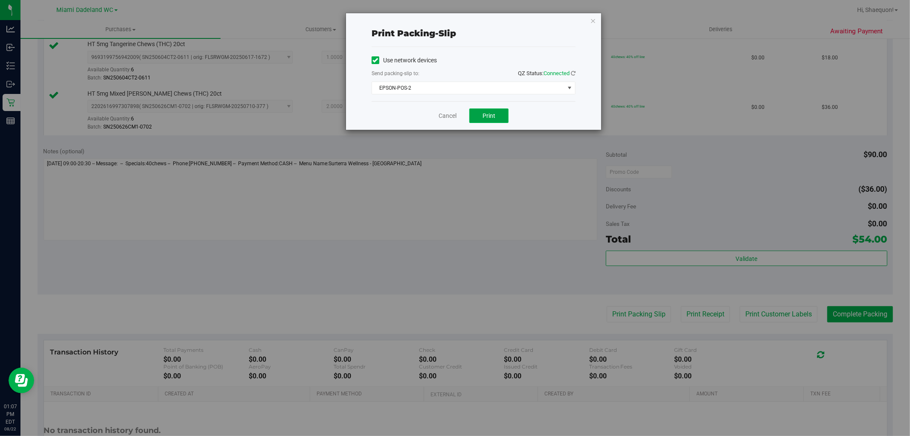
click at [496, 114] on button "Print" at bounding box center [489, 115] width 39 height 15
click at [444, 116] on link "Cancel" at bounding box center [448, 115] width 18 height 9
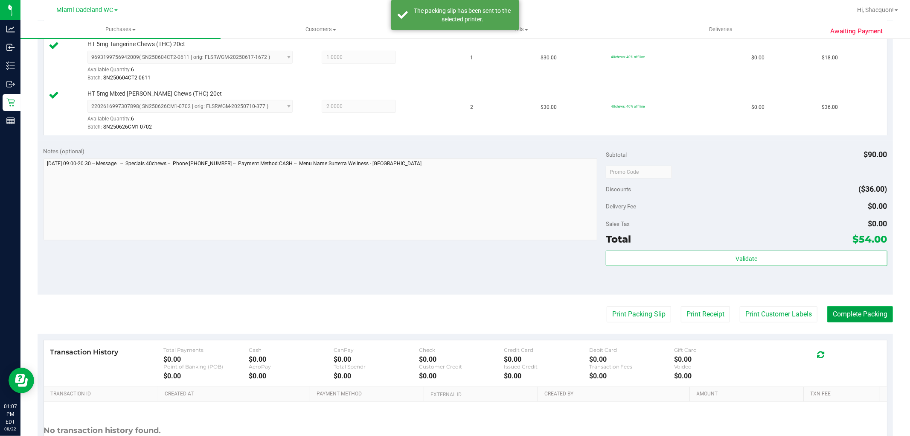
click at [868, 317] on button "Complete Packing" at bounding box center [861, 314] width 66 height 16
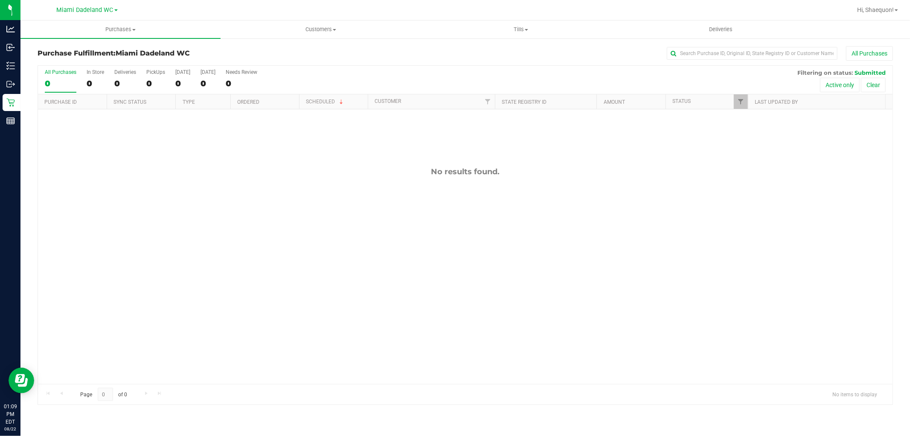
click at [231, 234] on div "No results found." at bounding box center [465, 275] width 855 height 332
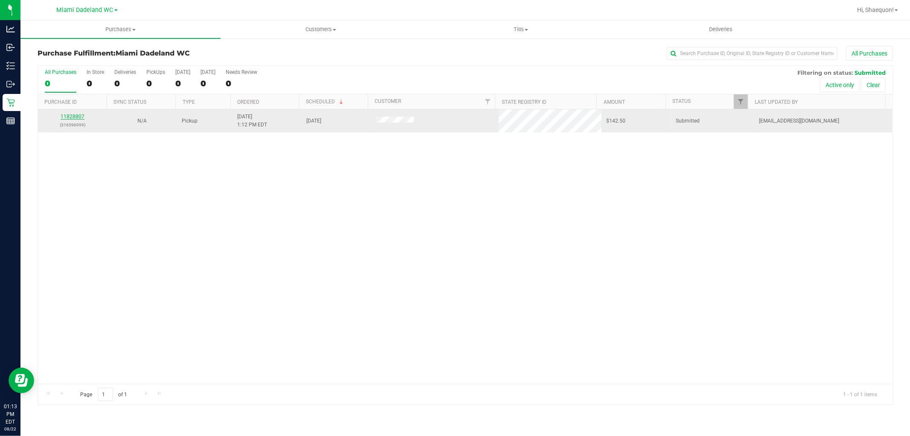
click at [79, 114] on link "11828807" at bounding box center [73, 117] width 24 height 6
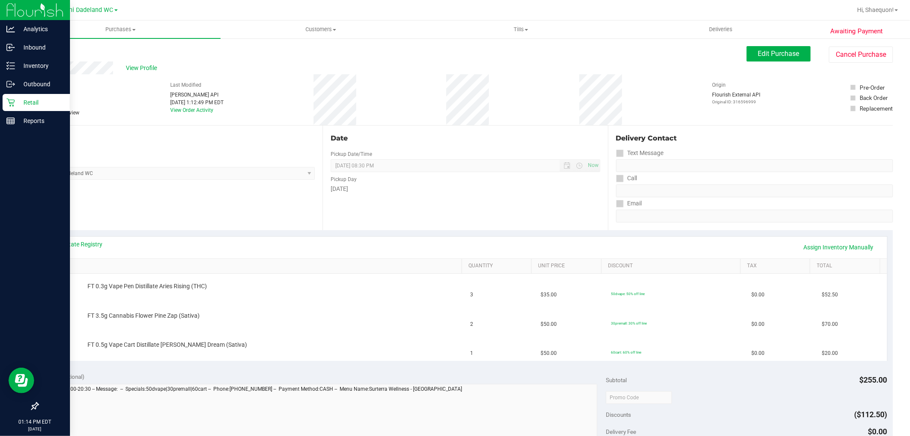
click at [14, 99] on icon at bounding box center [10, 103] width 8 height 8
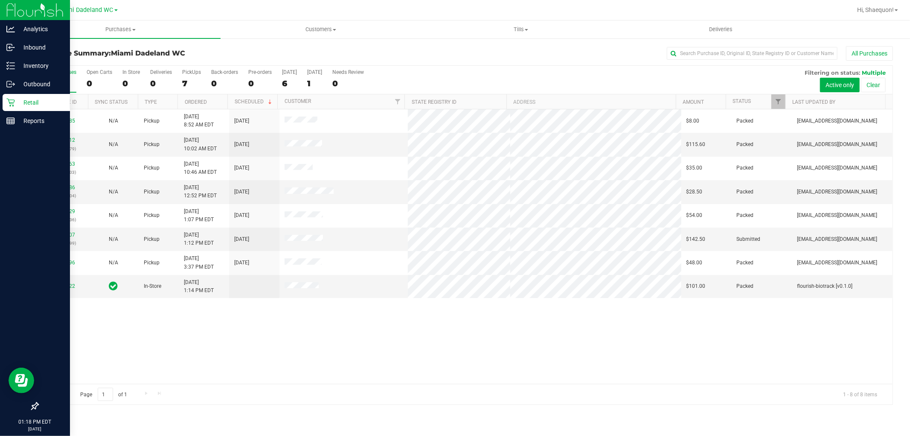
click at [30, 102] on p "Retail" at bounding box center [40, 102] width 51 height 10
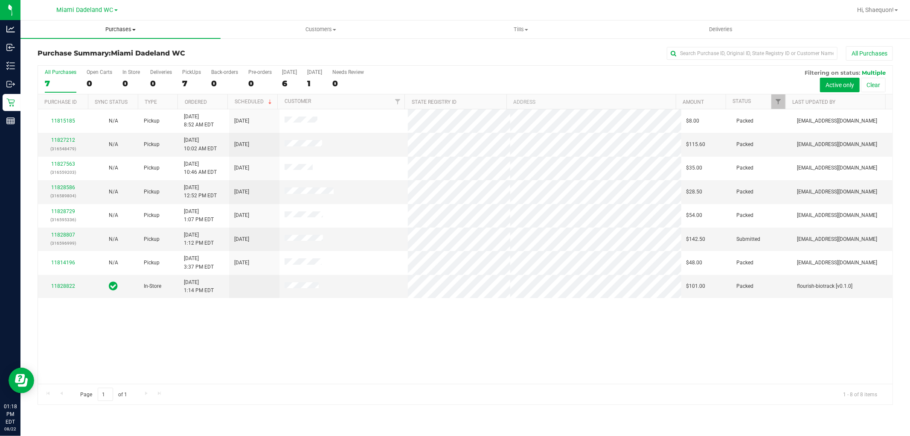
click at [133, 31] on span "Purchases" at bounding box center [120, 30] width 200 height 8
click at [108, 59] on li "Fulfillment" at bounding box center [120, 62] width 200 height 10
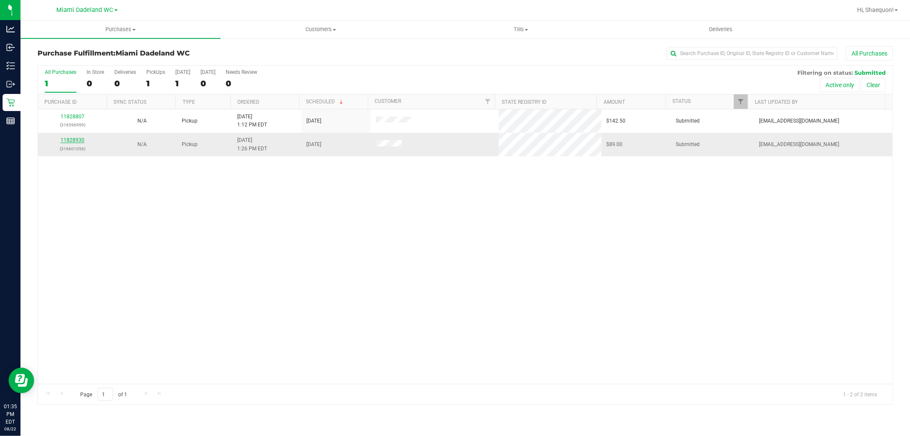
click at [71, 141] on link "11828930" at bounding box center [73, 140] width 24 height 6
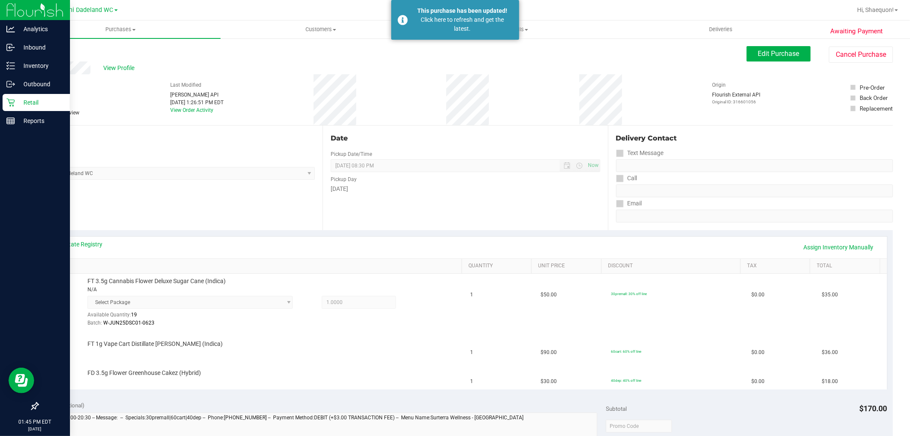
click at [18, 107] on p "Retail" at bounding box center [40, 102] width 51 height 10
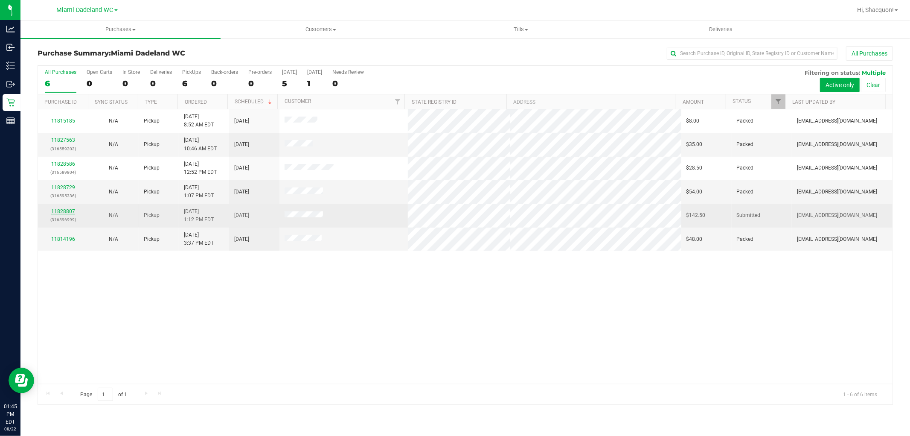
click at [71, 208] on link "11828807" at bounding box center [63, 211] width 24 height 6
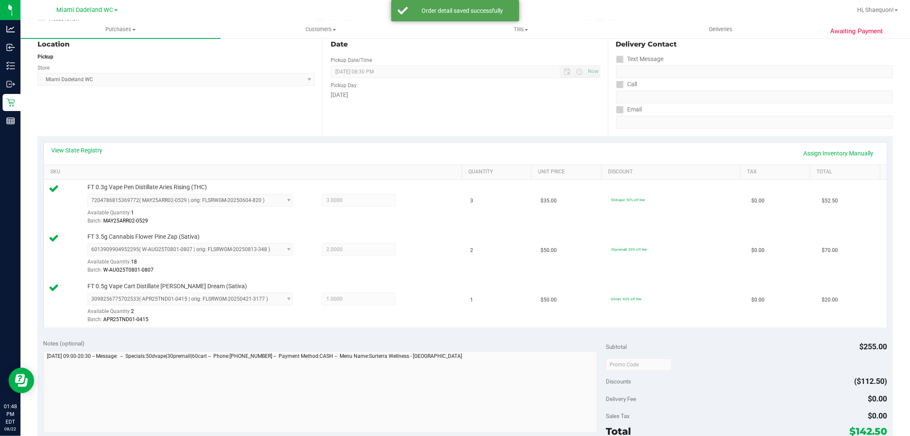
scroll to position [237, 0]
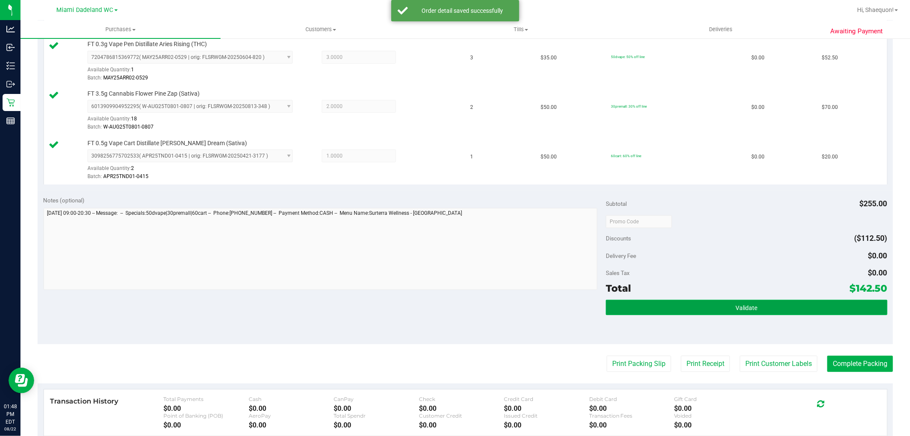
click at [780, 305] on button "Validate" at bounding box center [746, 307] width 281 height 15
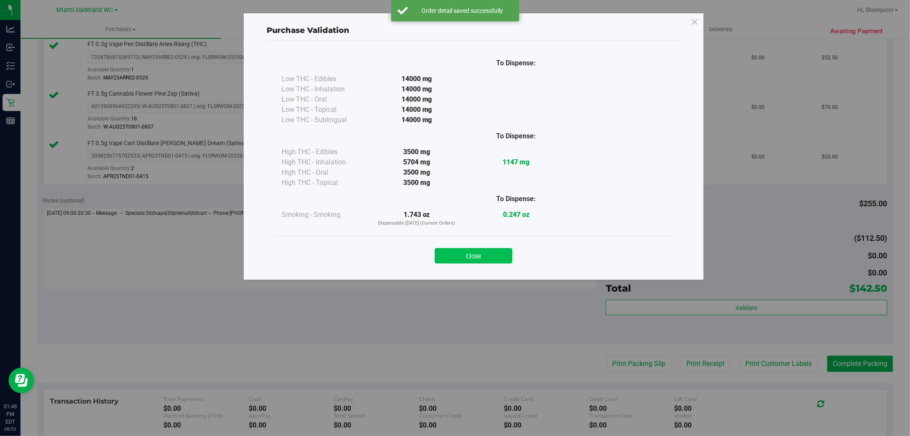
click at [471, 258] on button "Close" at bounding box center [474, 255] width 78 height 15
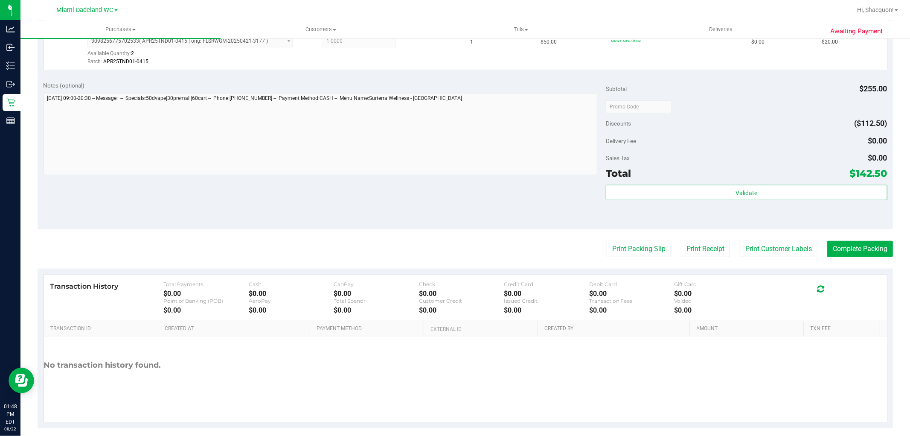
scroll to position [362, 0]
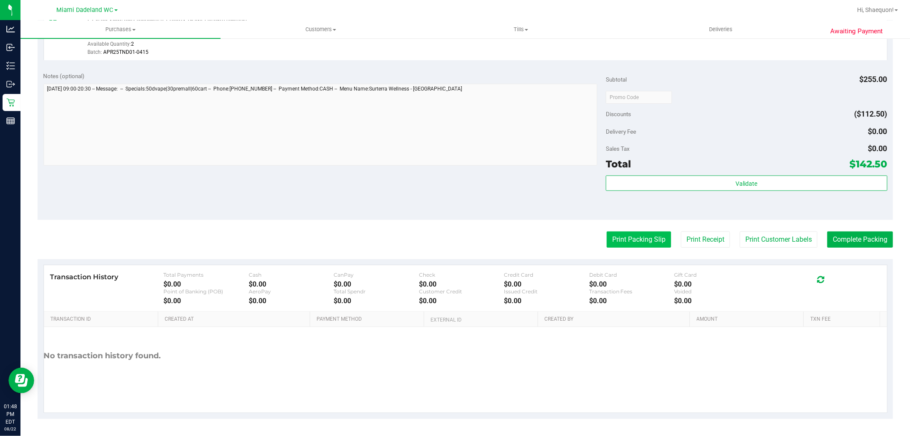
click at [642, 240] on button "Print Packing Slip" at bounding box center [639, 239] width 64 height 16
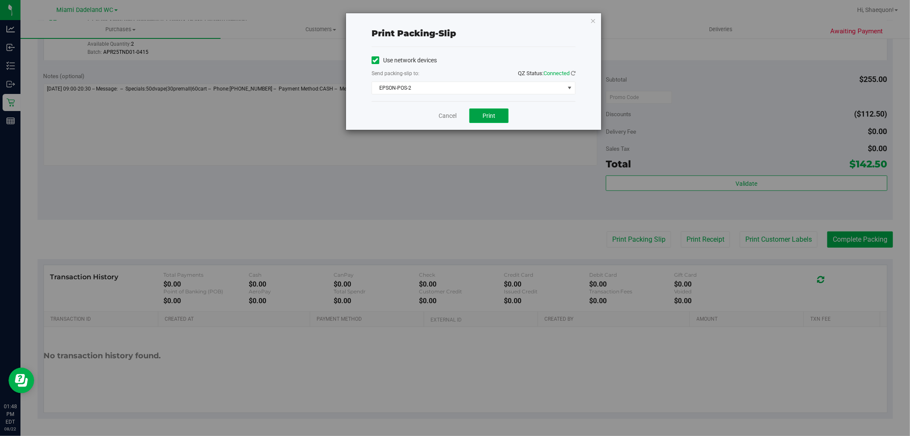
click at [493, 116] on span "Print" at bounding box center [489, 115] width 13 height 7
click at [496, 113] on button "Print" at bounding box center [489, 115] width 39 height 15
click at [446, 116] on link "Cancel" at bounding box center [448, 115] width 18 height 9
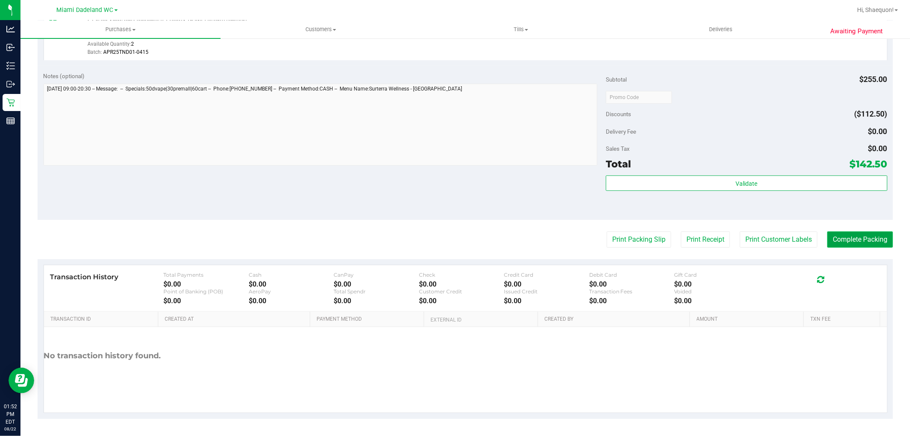
click at [858, 244] on button "Complete Packing" at bounding box center [861, 239] width 66 height 16
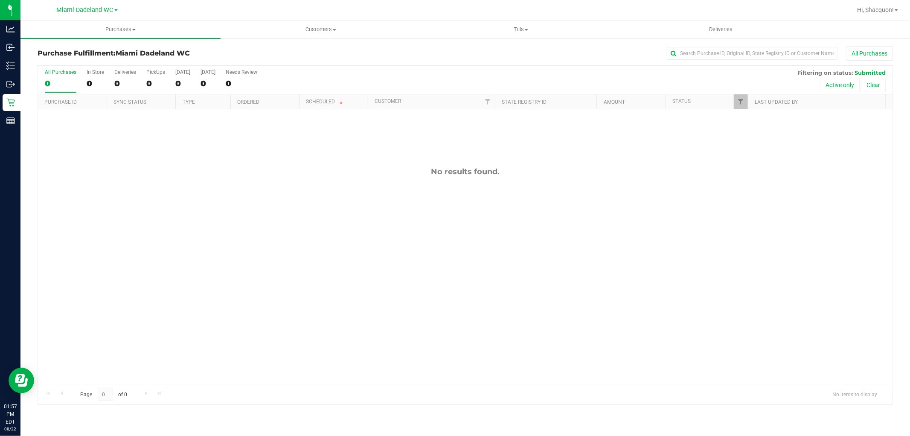
click at [269, 233] on div "No results found." at bounding box center [465, 275] width 855 height 332
click at [346, 175] on div "No results found." at bounding box center [465, 171] width 855 height 9
click at [151, 163] on div "No results found." at bounding box center [465, 275] width 855 height 332
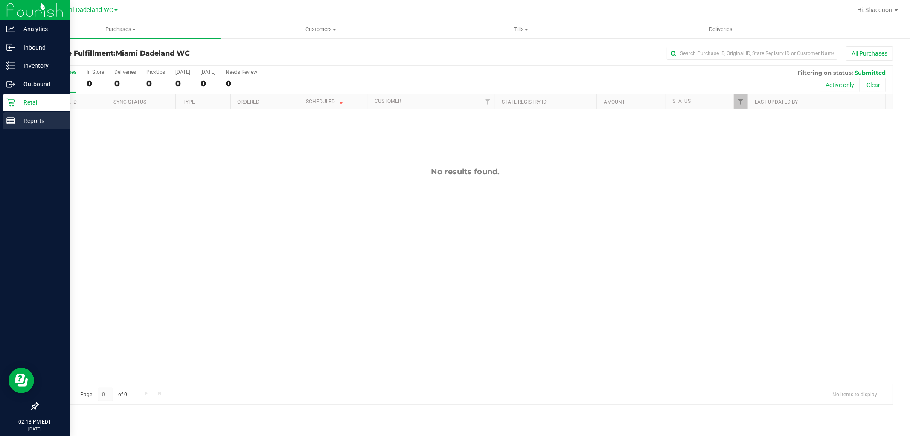
click at [9, 121] on line at bounding box center [9, 122] width 0 height 4
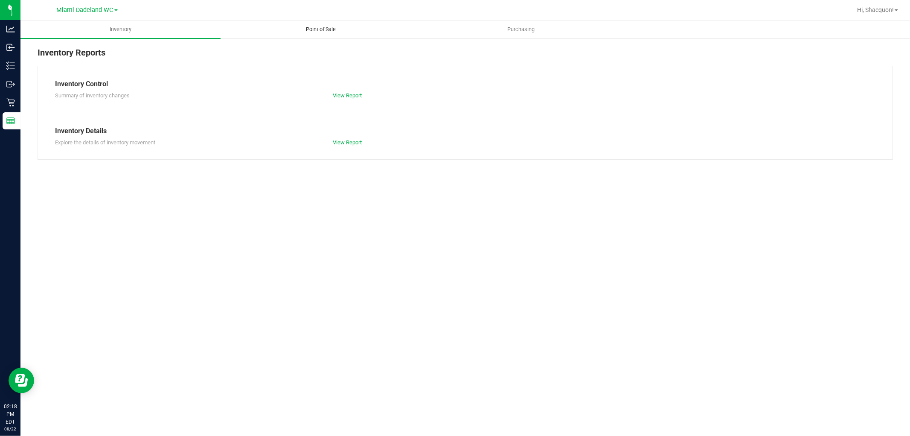
click at [312, 30] on span "Point of Sale" at bounding box center [321, 30] width 53 height 8
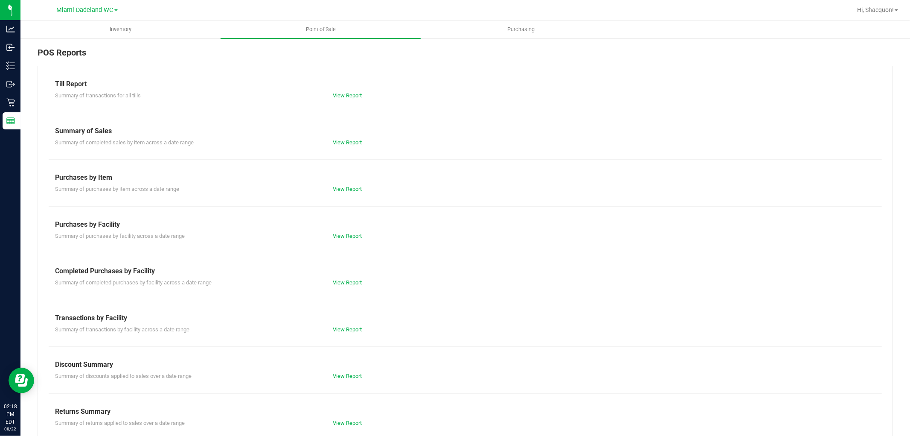
click at [343, 280] on link "View Report" at bounding box center [347, 282] width 29 height 6
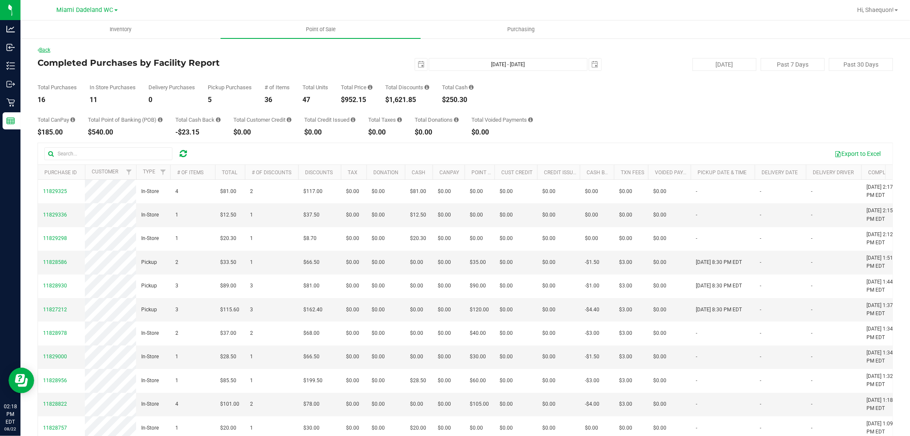
click at [43, 50] on link "Back" at bounding box center [44, 50] width 13 height 6
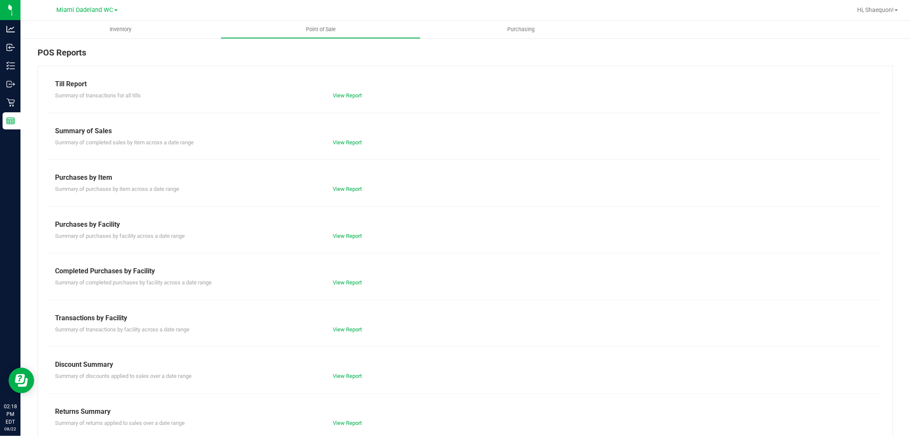
scroll to position [13, 0]
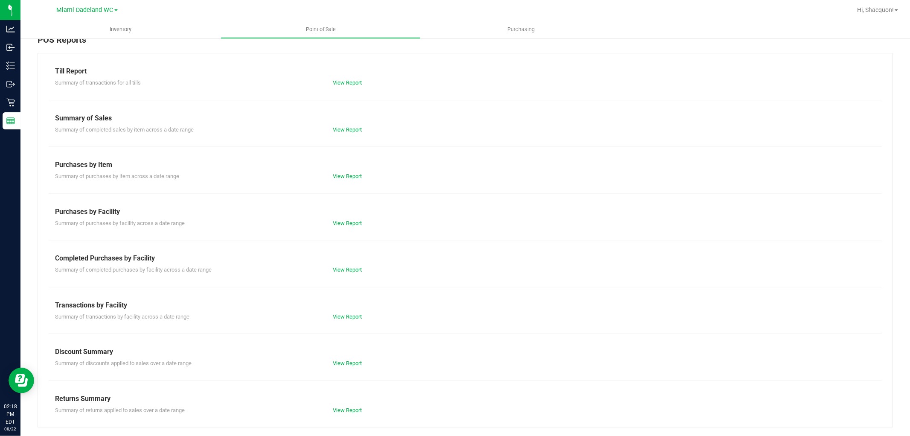
click at [347, 310] on div "Summary of transactions by facility across a date range View Report" at bounding box center [466, 315] width 834 height 11
click at [350, 313] on link "View Report" at bounding box center [347, 316] width 29 height 6
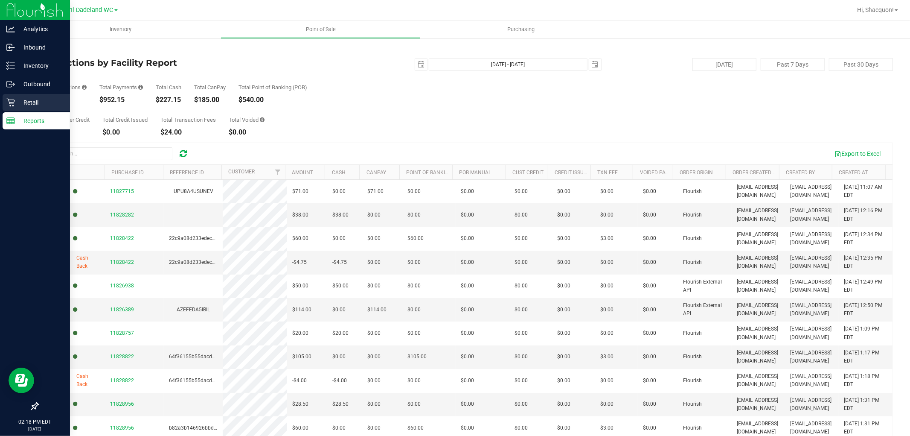
click at [9, 104] on icon at bounding box center [10, 102] width 9 height 9
